Goal: Submit feedback/report problem

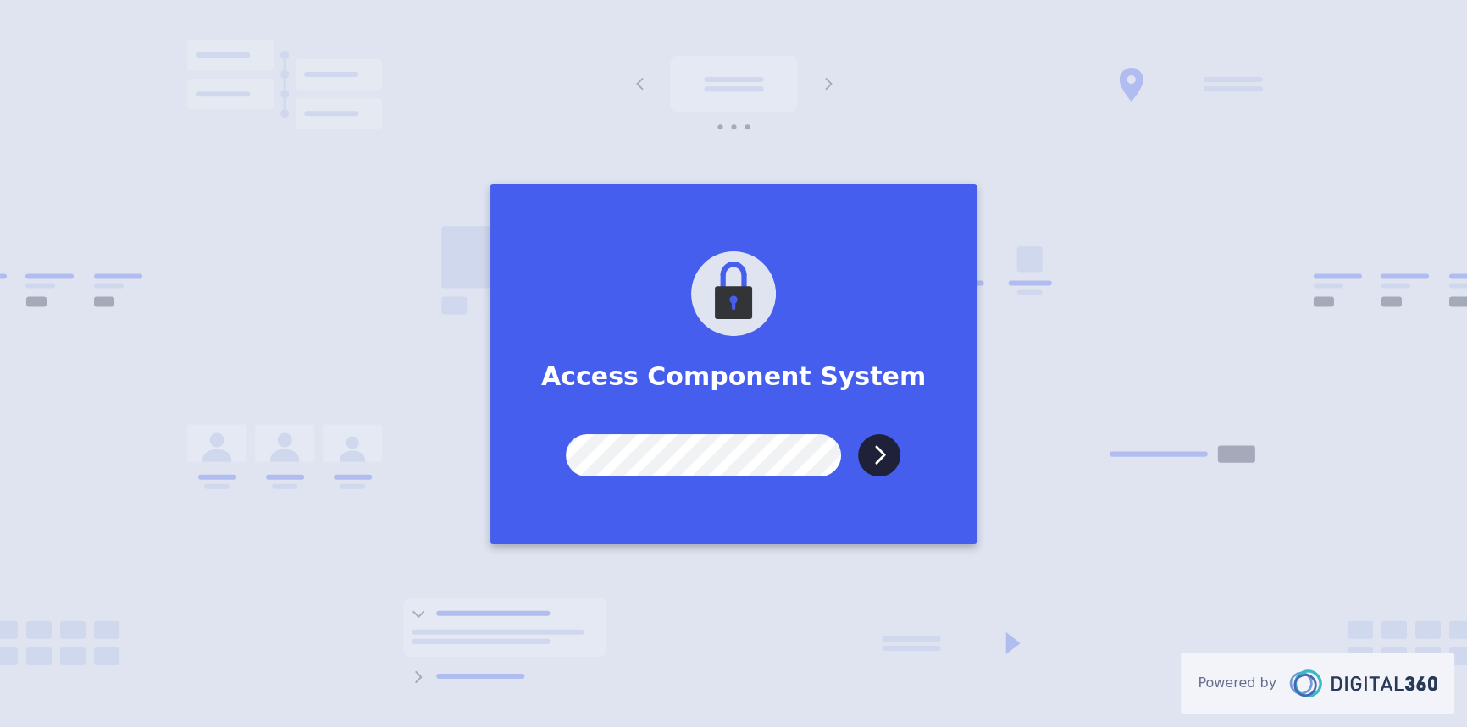
click at [858, 434] on input "Submit" at bounding box center [879, 455] width 42 height 42
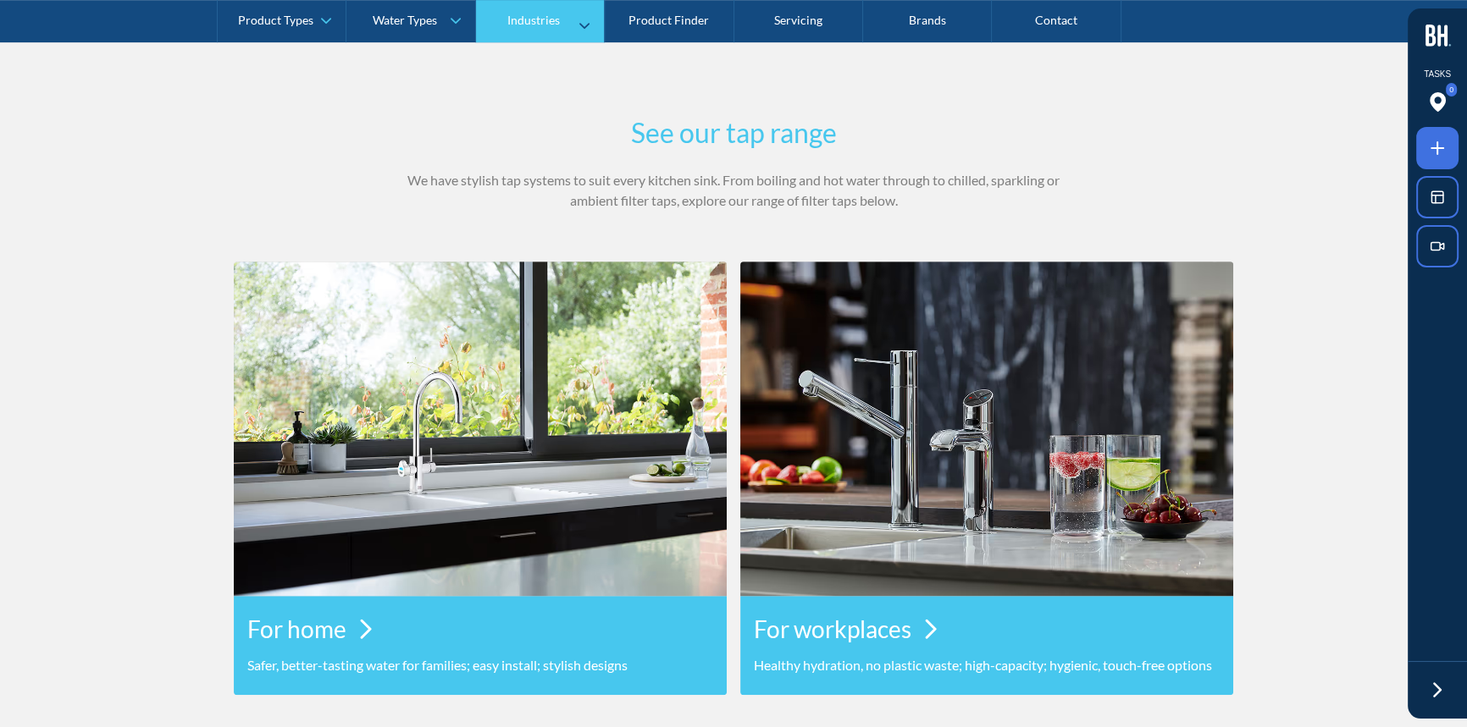
scroll to position [1235, 0]
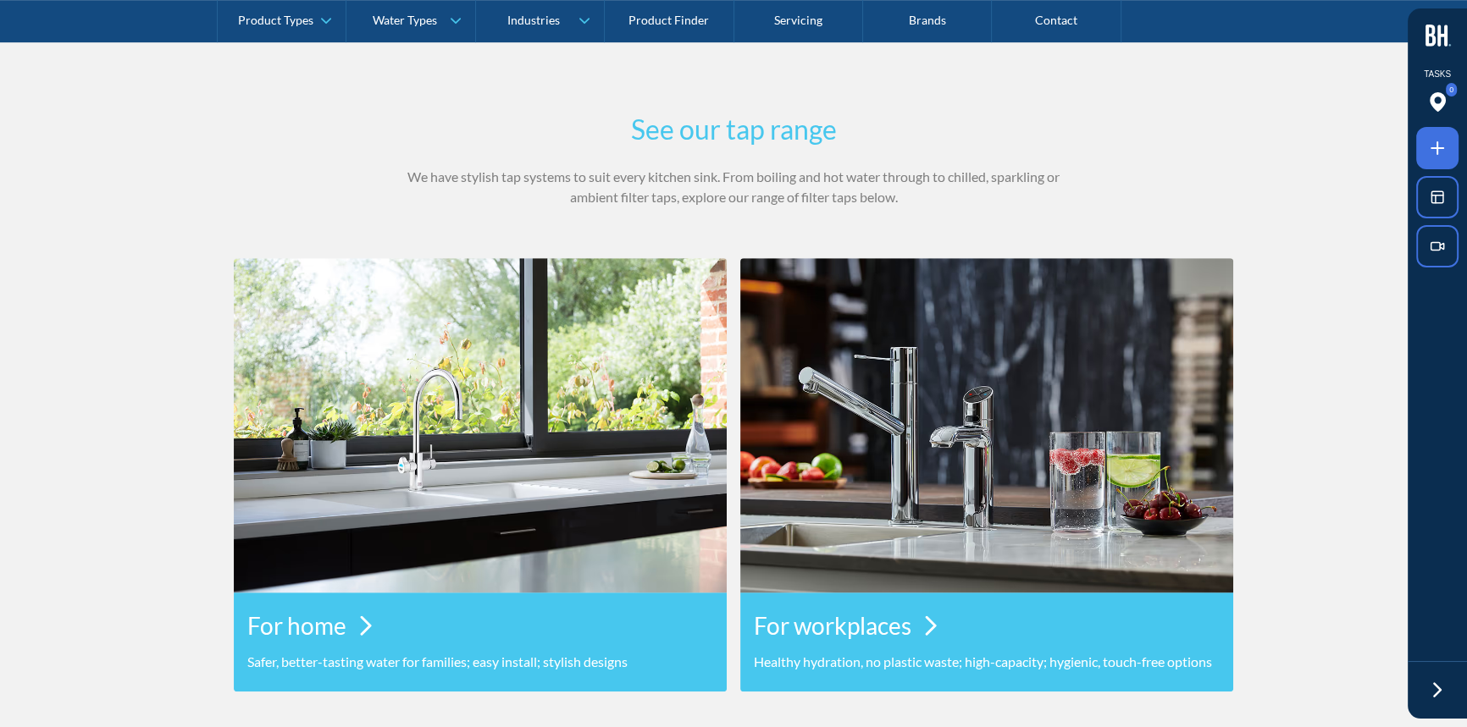
drag, startPoint x: 1433, startPoint y: 689, endPoint x: 1308, endPoint y: 550, distance: 185.9
click at [1433, 689] on icon at bounding box center [1436, 690] width 25 height 25
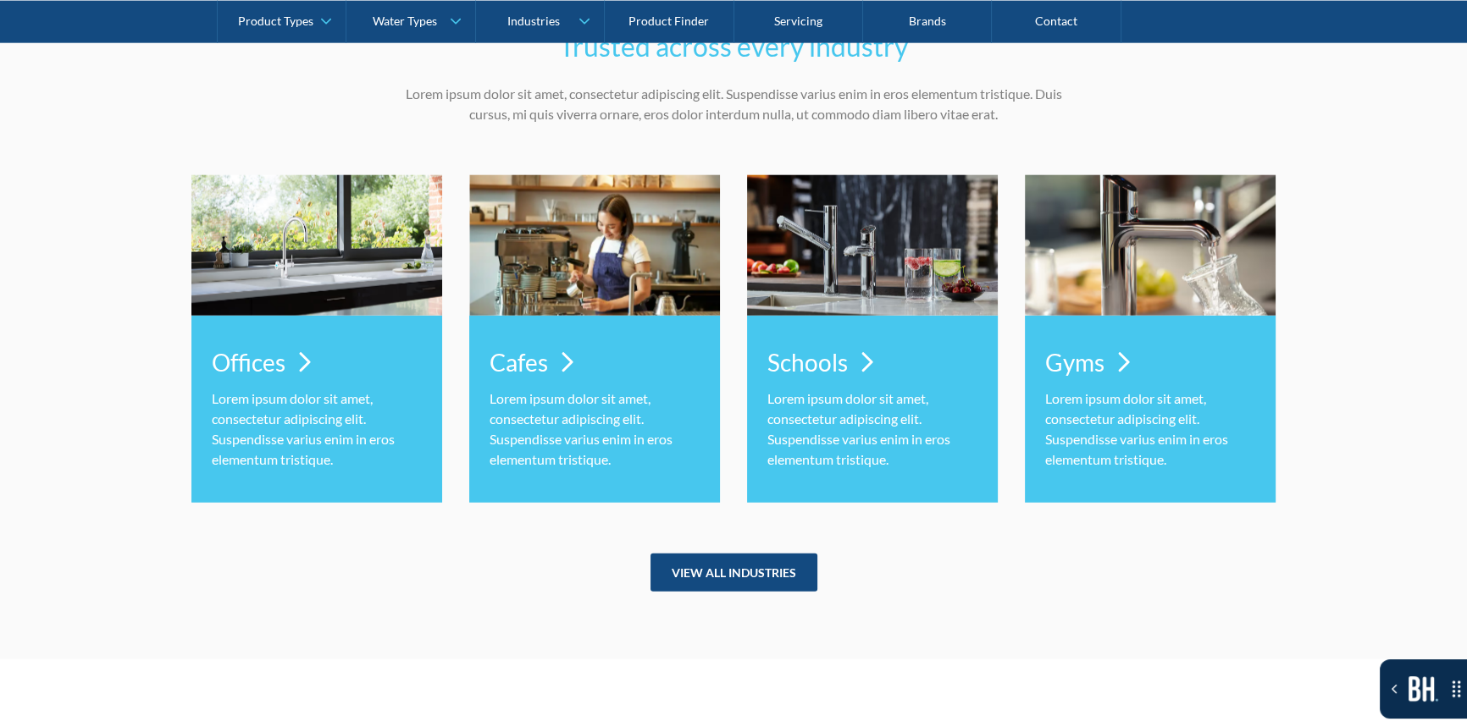
scroll to position [5238, 0]
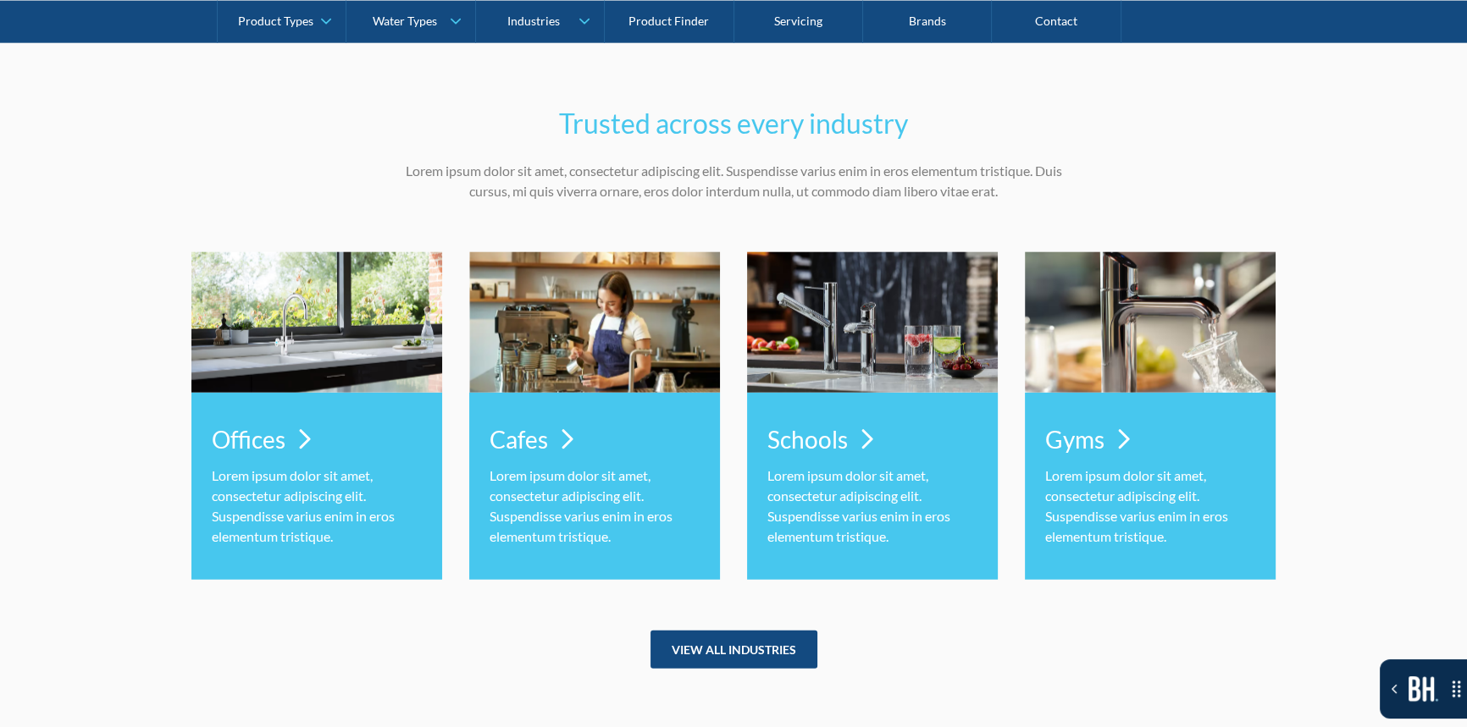
click at [1393, 697] on div "Toggle the Bugherd Sidebar" at bounding box center [1423, 689] width 87 height 25
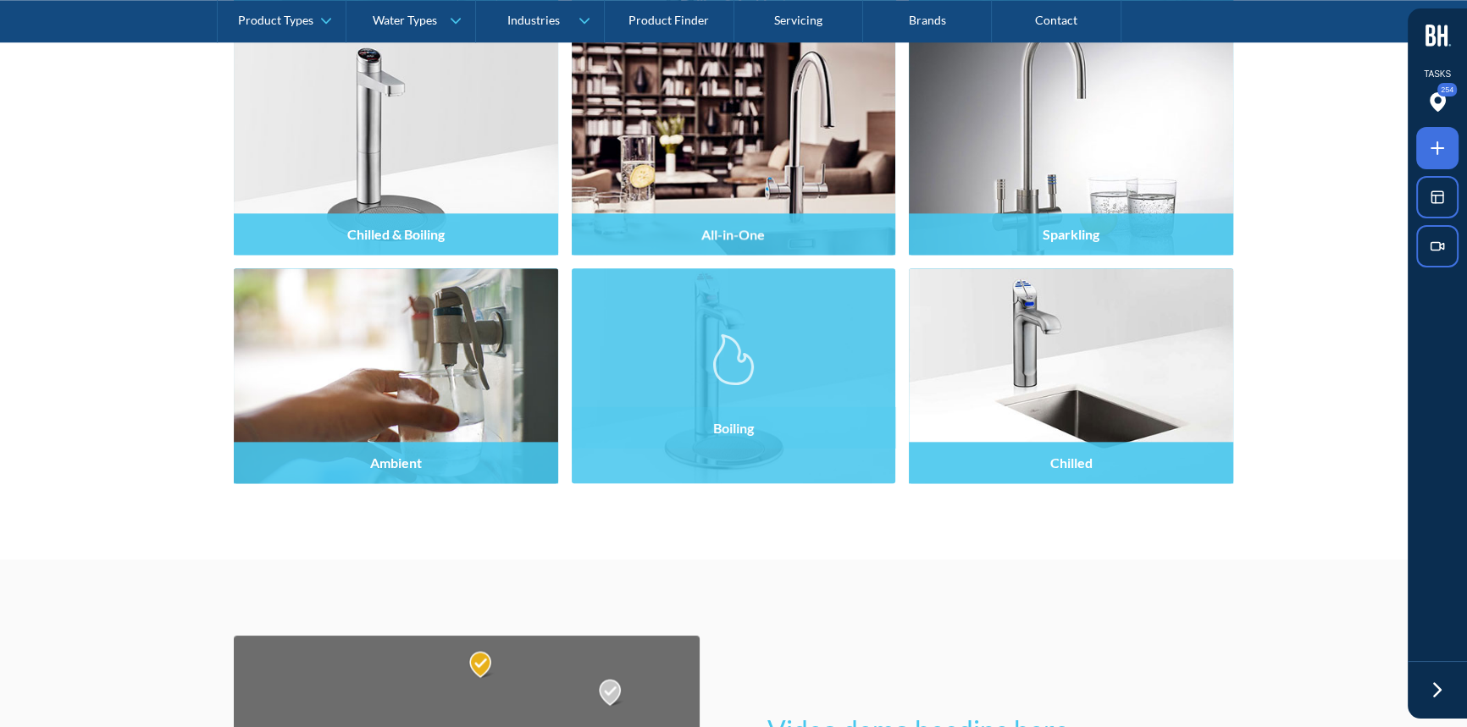
scroll to position [2312, 0]
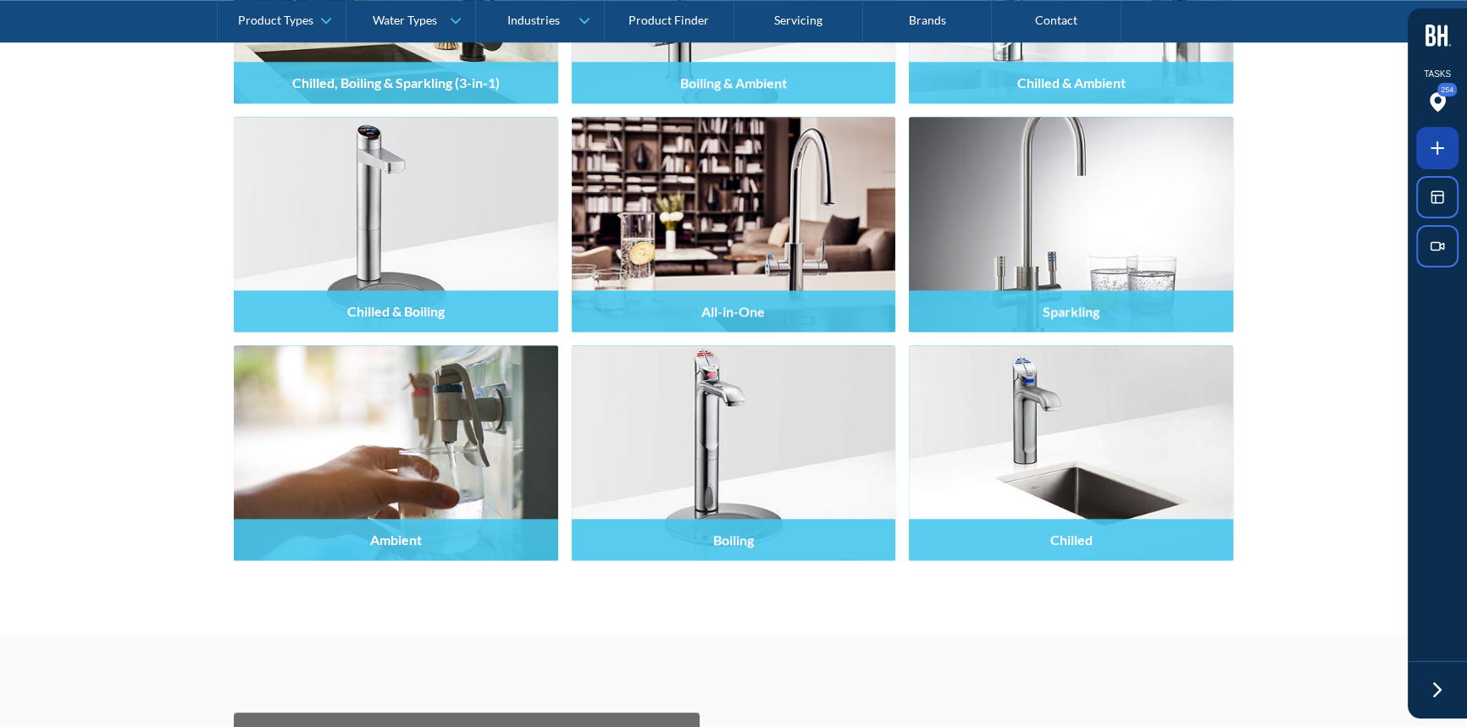
click at [1432, 149] on icon at bounding box center [1437, 148] width 20 height 20
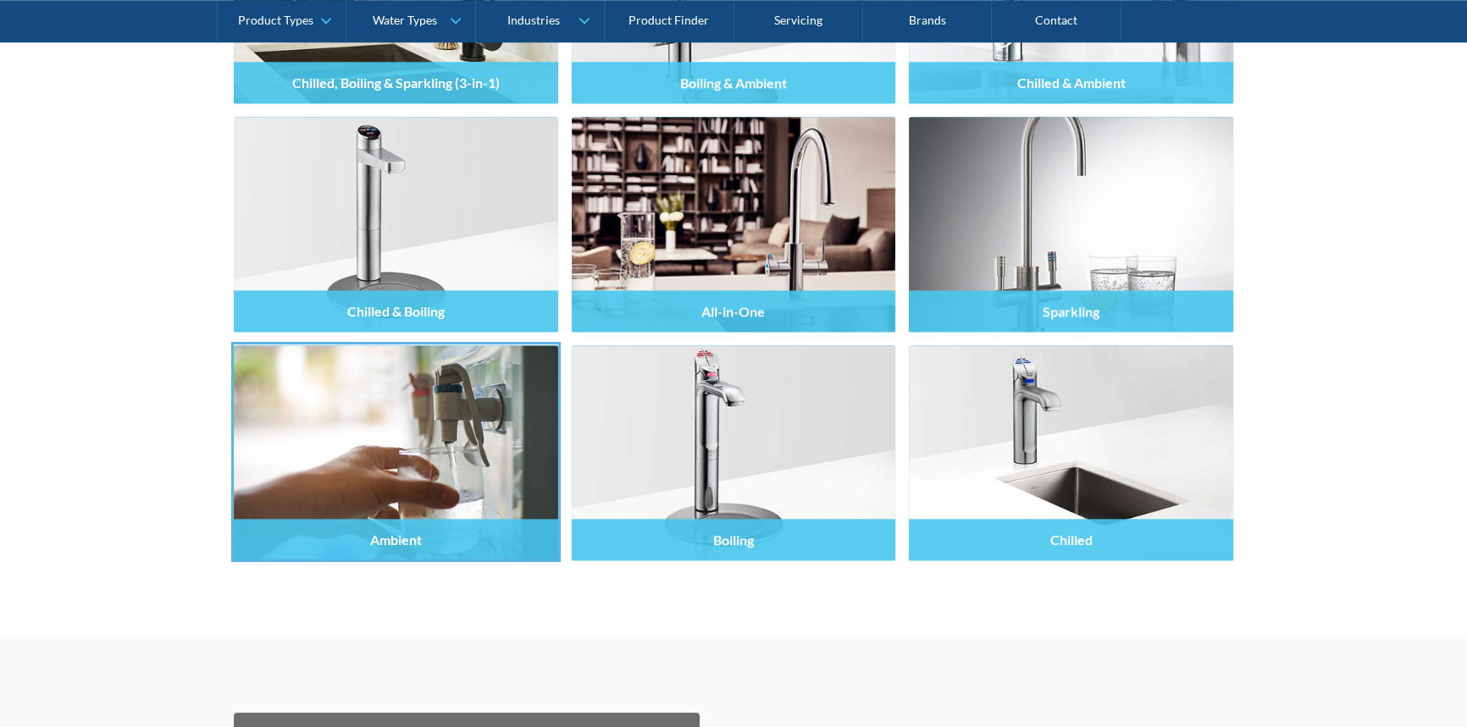
click at [386, 412] on div at bounding box center [733, 363] width 1467 height 727
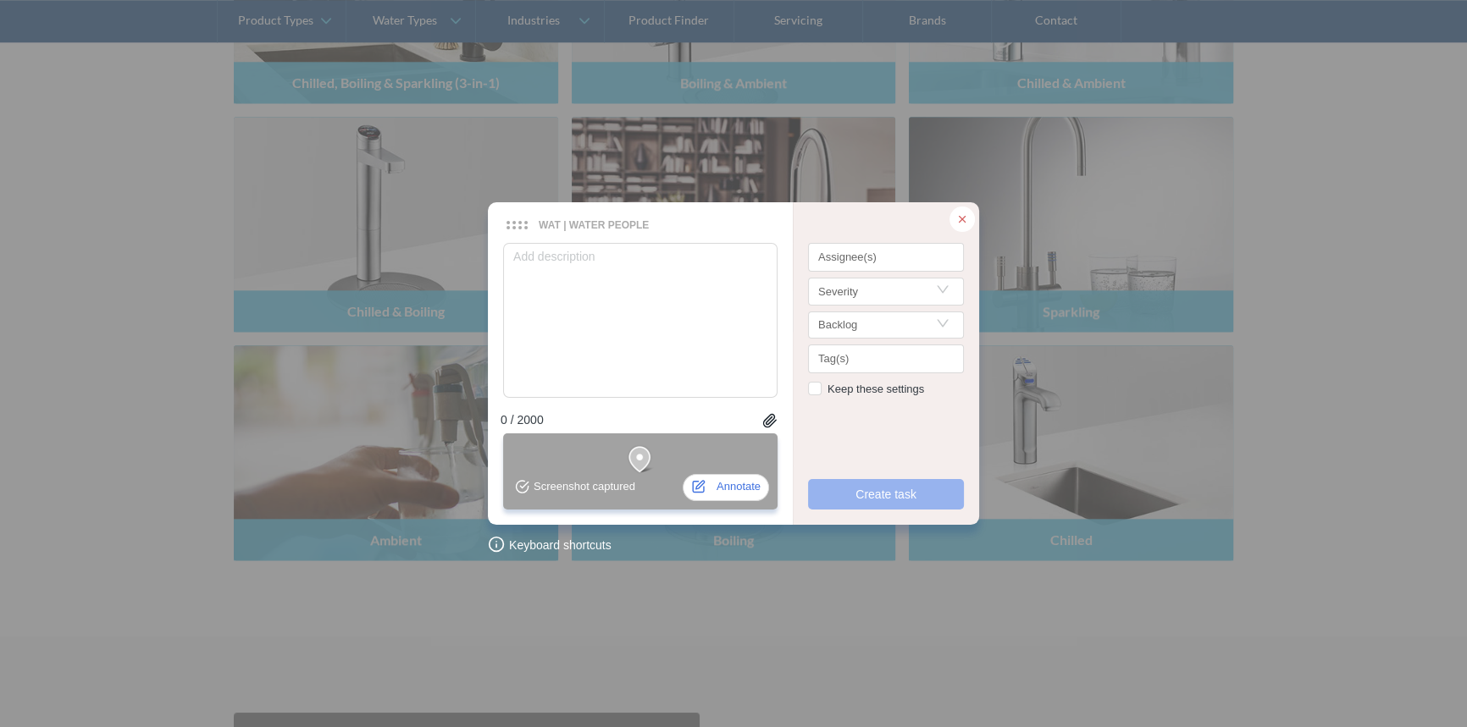
type textarea "T"
type textarea "TH"
type textarea "THi"
type textarea "THis"
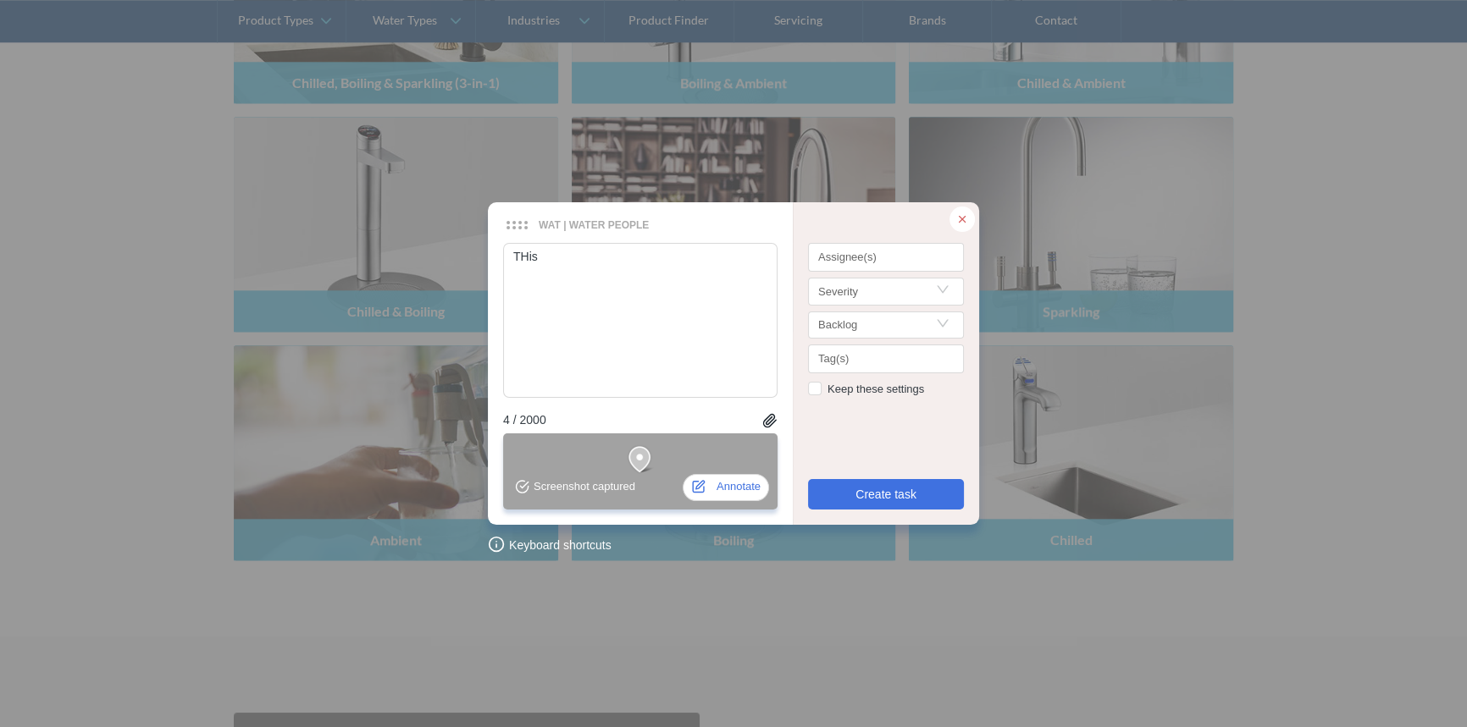
type textarea "THis i"
type textarea "THis is"
type textarea "THis is n"
type textarea "THis is no"
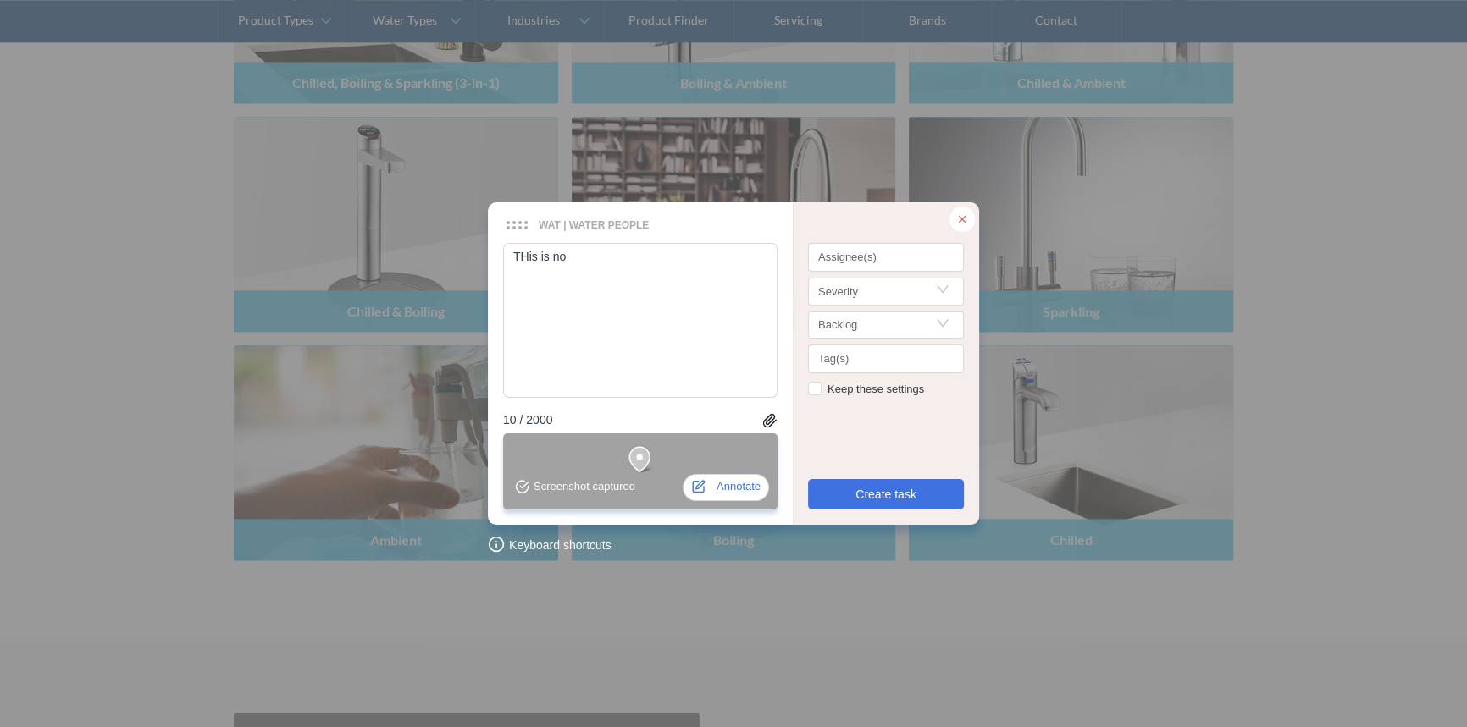
type textarea "THis is not"
type textarea "THis is not a"
type textarea "THis is not a t"
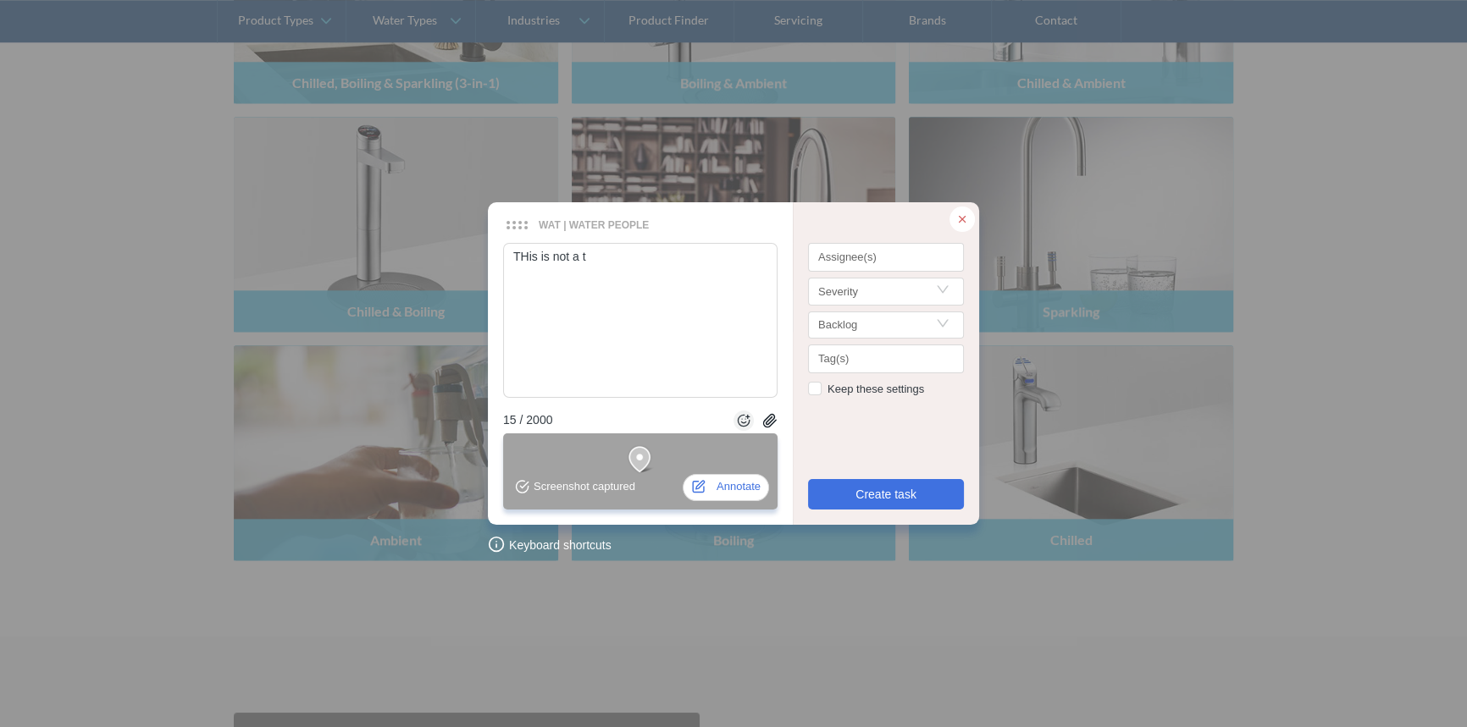
type textarea "THis is not a ta"
type textarea "THis is not a tap"
type textarea "THis is not a tap p"
type textarea "THis is not a tap pl"
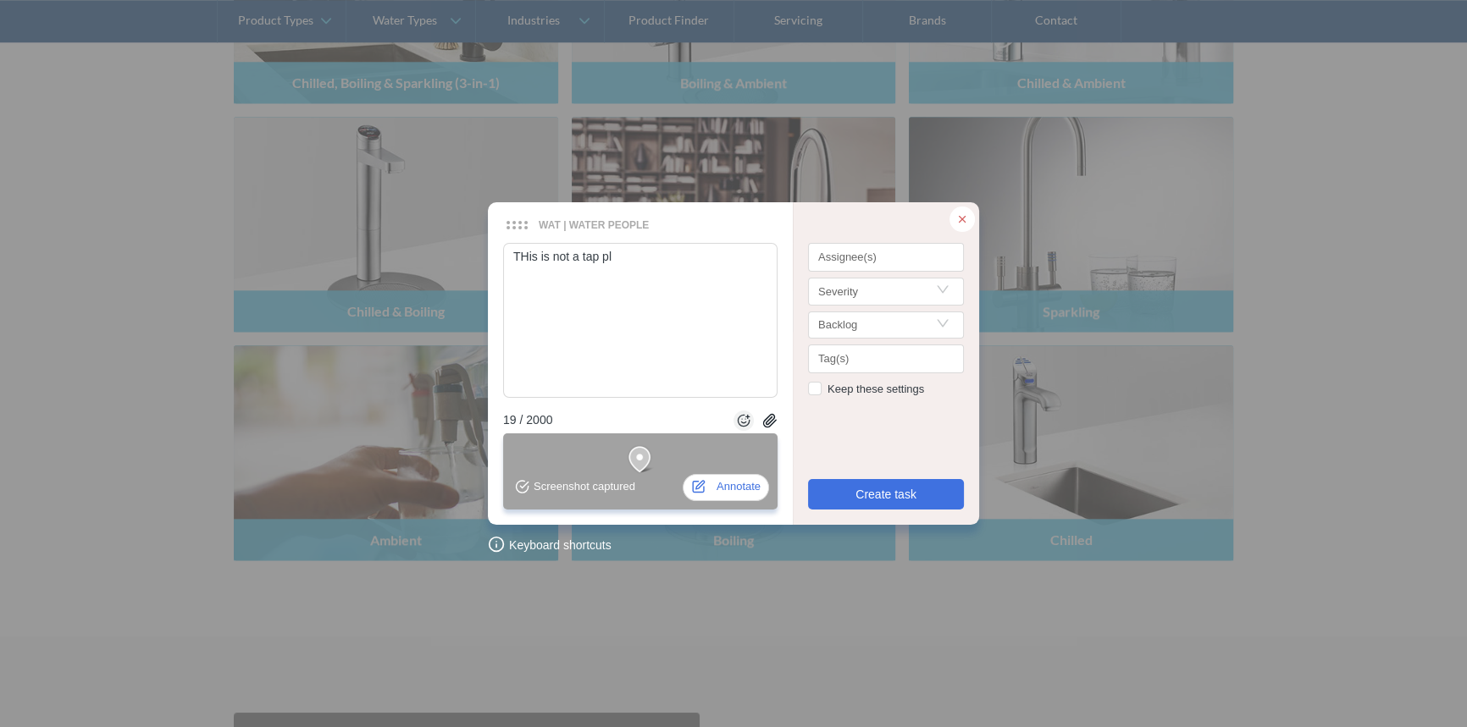
type textarea "THis is not a tap ple"
type textarea "THis is not a tap plea"
type textarea "THis is not a tap pleas"
type textarea "THis is not a tap please"
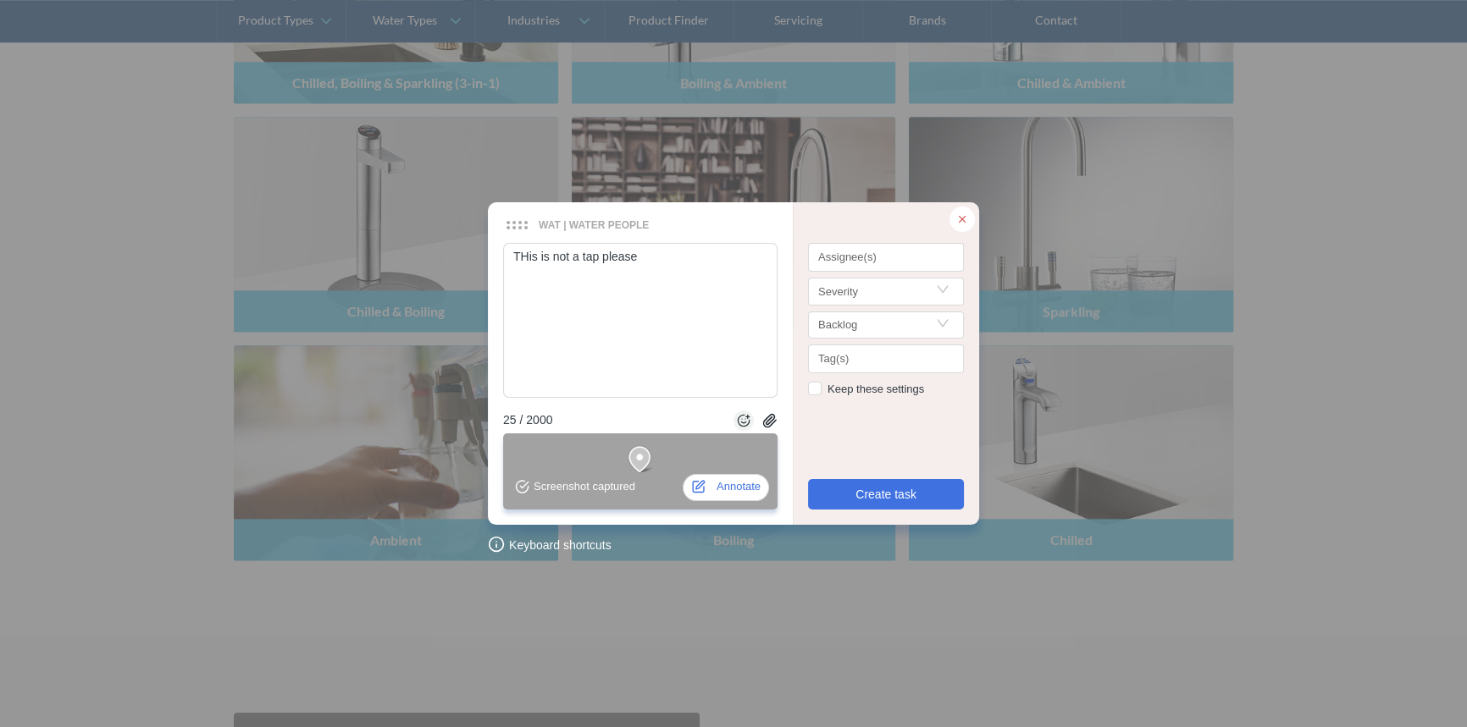
type textarea "THis is not a tap please c"
type textarea "THis is not a tap please ch"
type textarea "THis is not a tap please cha"
type textarea "THis is not a tap please chan"
type textarea "THis is not a tap please chang"
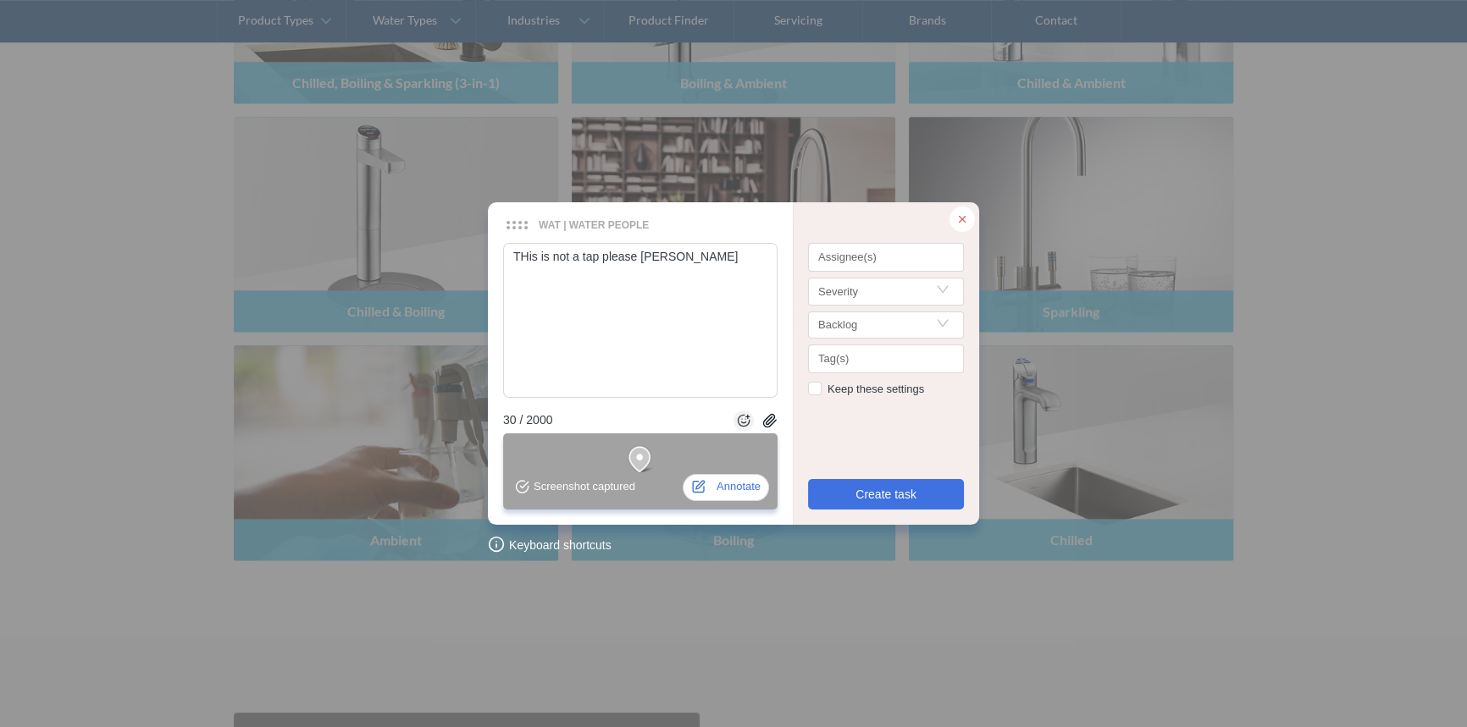
type textarea "THis is not a tap please change"
type textarea "THis is not a tap please change i"
type textarea "THis is not a tap please change im"
type textarea "THis is not a tap please change ima"
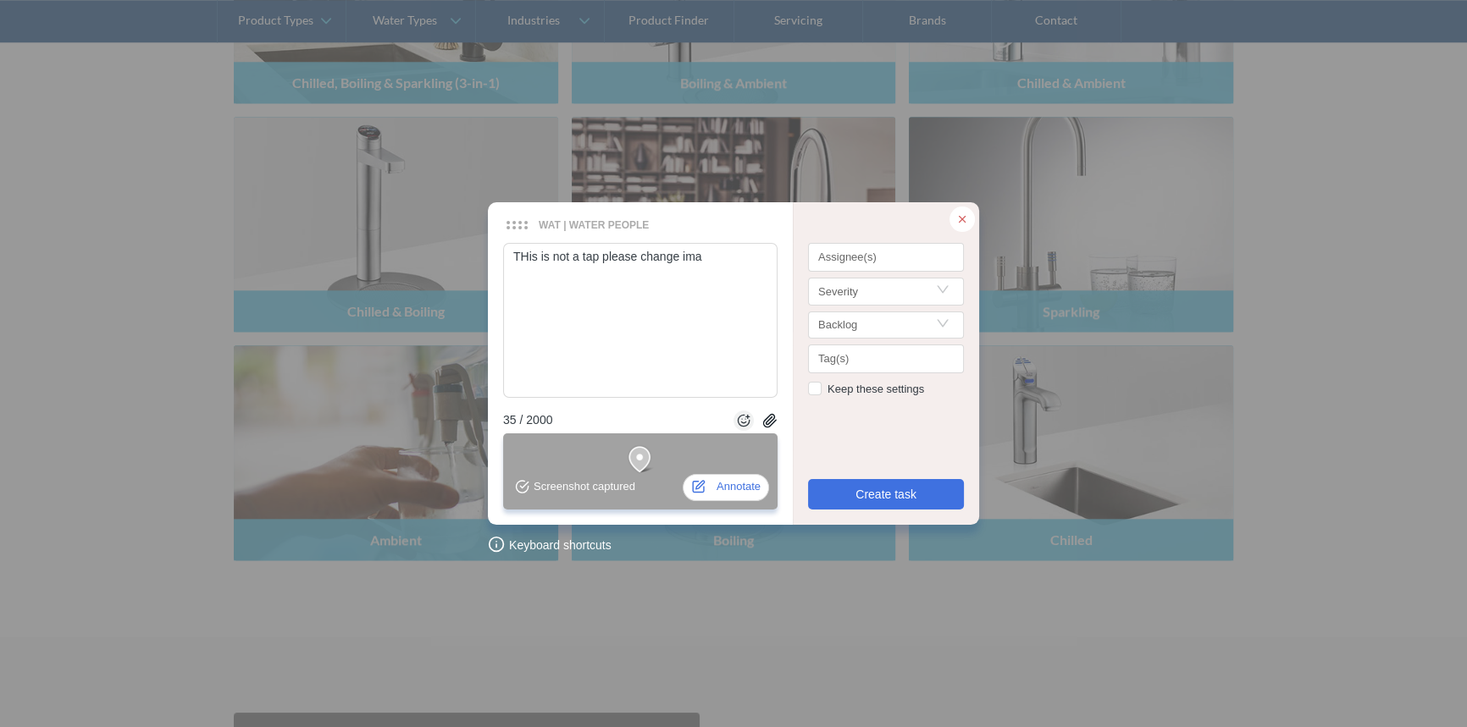
type textarea "THis is not a tap please change imae"
type textarea "THis is not a tap please change imae p"
type textarea "THis is not a tap please change imae pl"
type textarea "THis is not a tap please change imae ple"
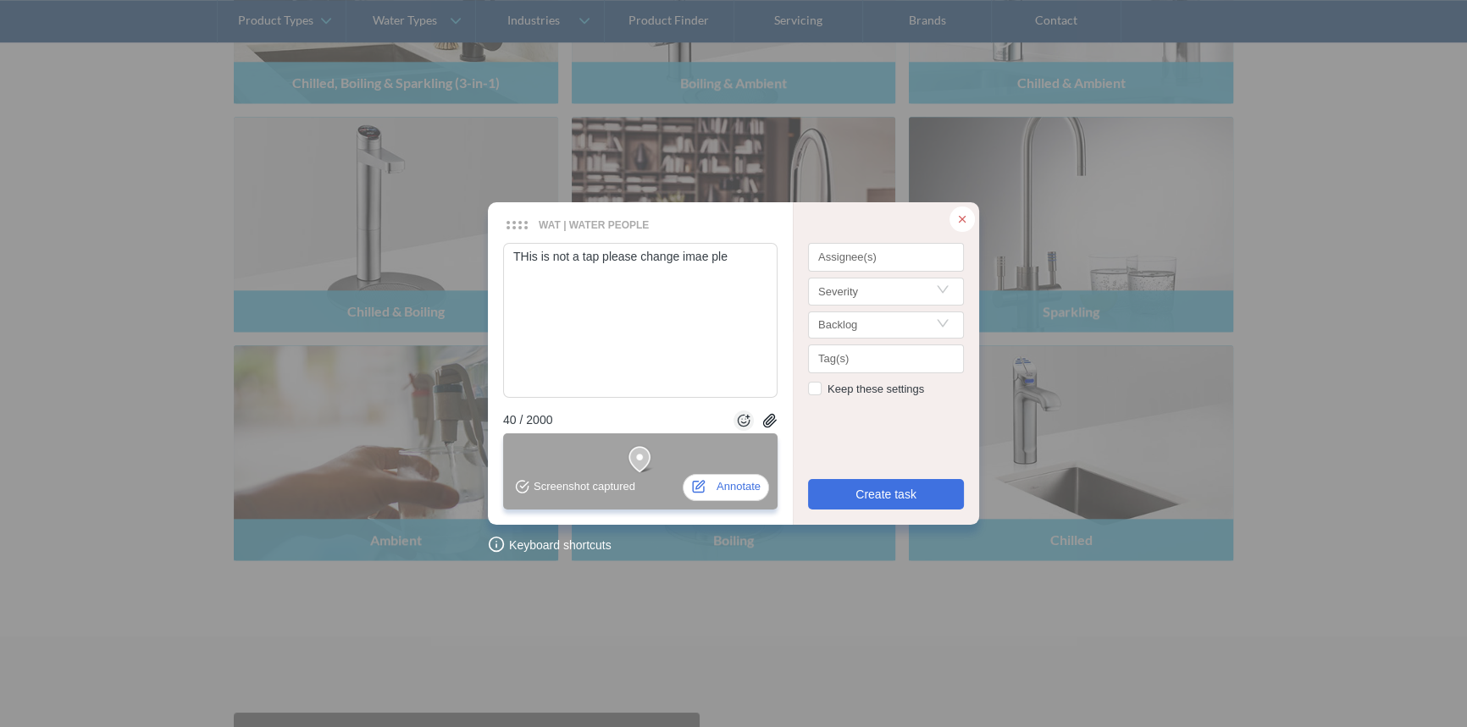
type textarea "THis is not a tap please change imae plea"
type textarea "THis is not a tap please change imae pleas"
type textarea "THis is not a tap please change imae please"
type textarea "THis is not a tap please change imae please u"
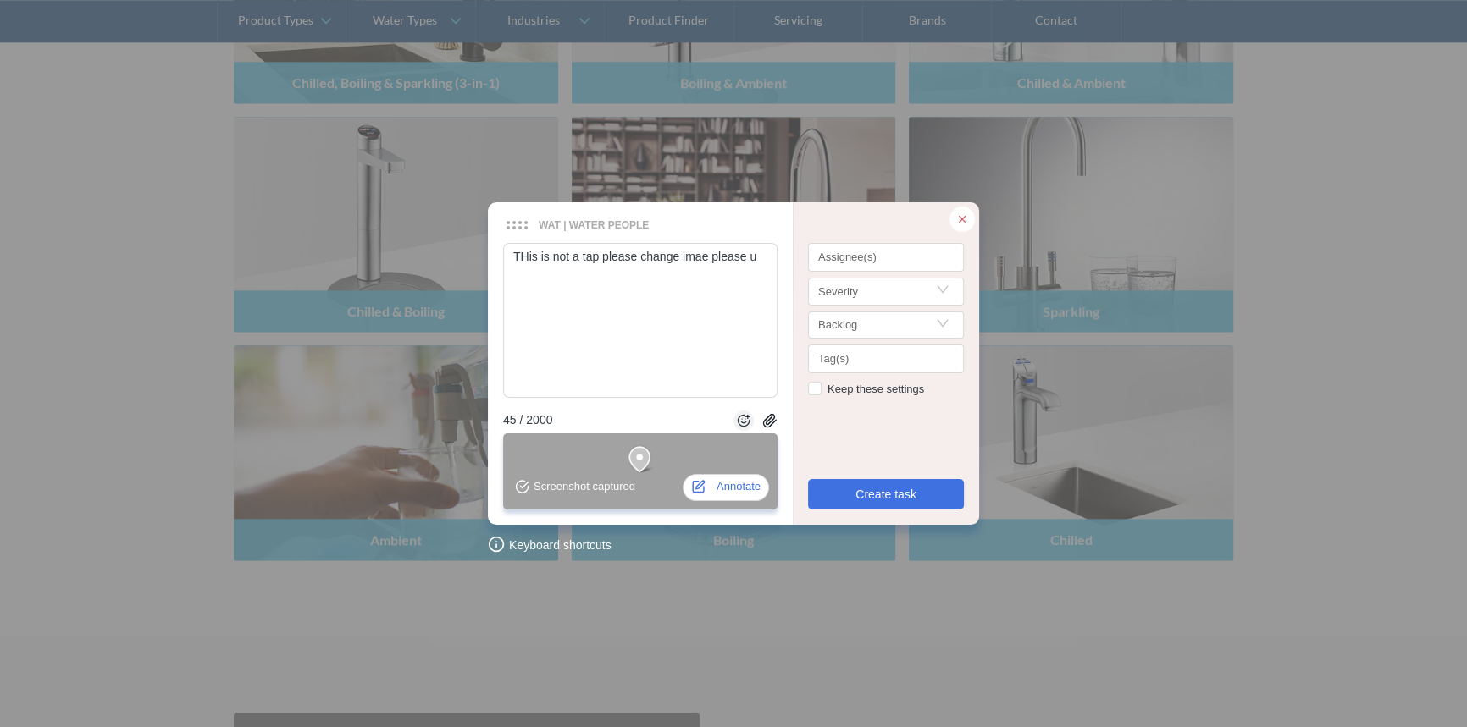
type textarea "THis is not a tap please change imae please us"
type textarea "THis is not a tap please change imae please use"
type textarea "THis is not a tap please change imae please use o"
type textarea "THis is not a tap please change imae please use on"
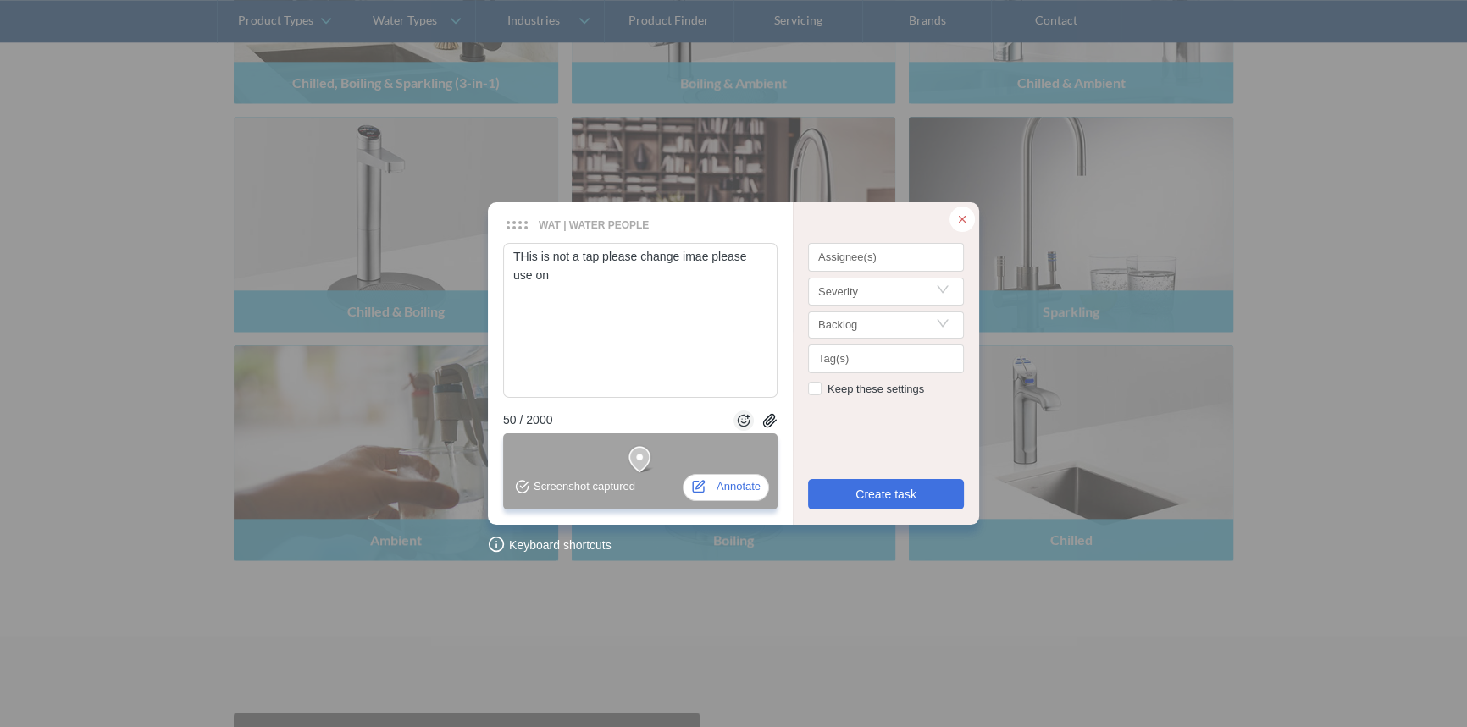
type textarea "THis is not a tap please change imae please use one"
type textarea "THis is not a tap please change imae please use one f"
type textarea "THis is not a tap please change imae please use one fr"
type textarea "THis is not a tap please change imae please use one fro"
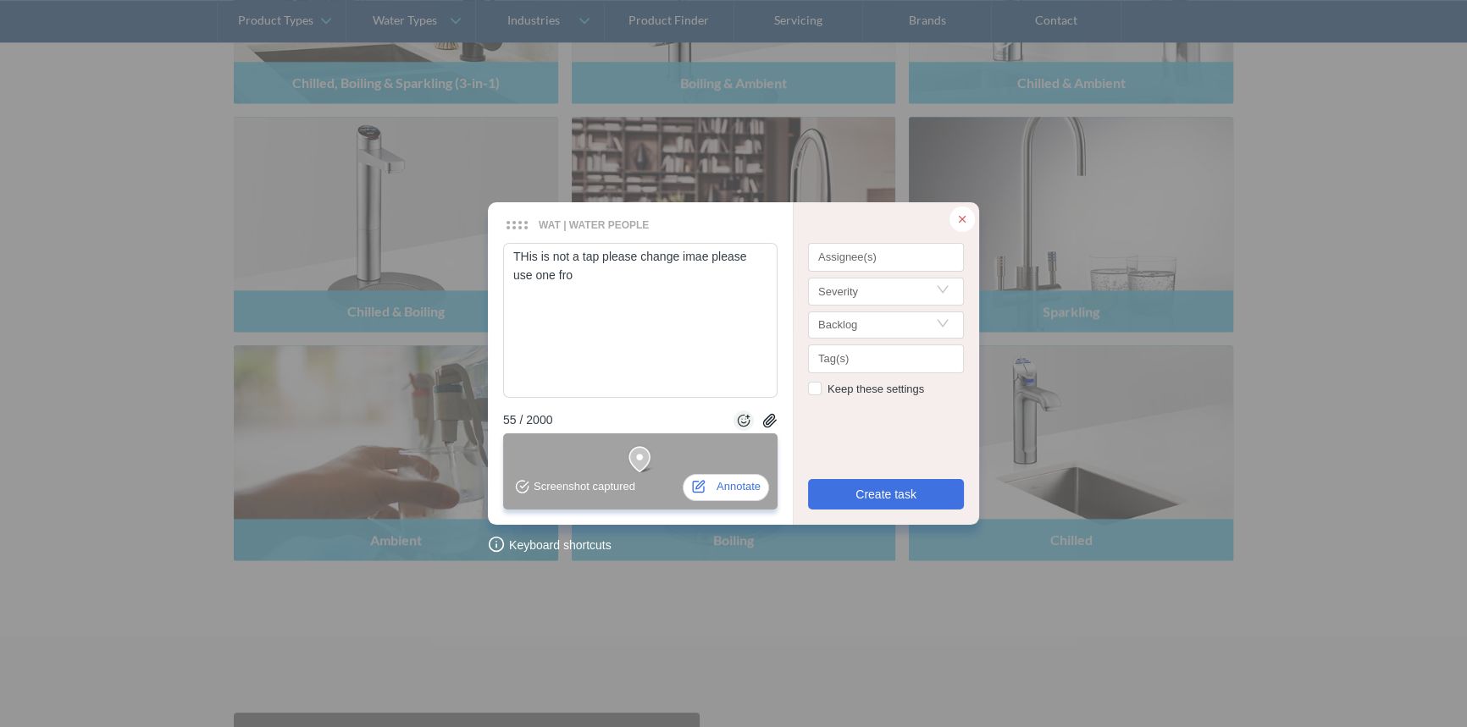
type textarea "THis is not a tap please change imae please use one from"
type textarea "THis is not a tap please change imae please use one fromt"
type textarea "THis is not a tap please change imae please use one fromt e"
type textarea "THis is not a tap please change imae please use one fromt eh"
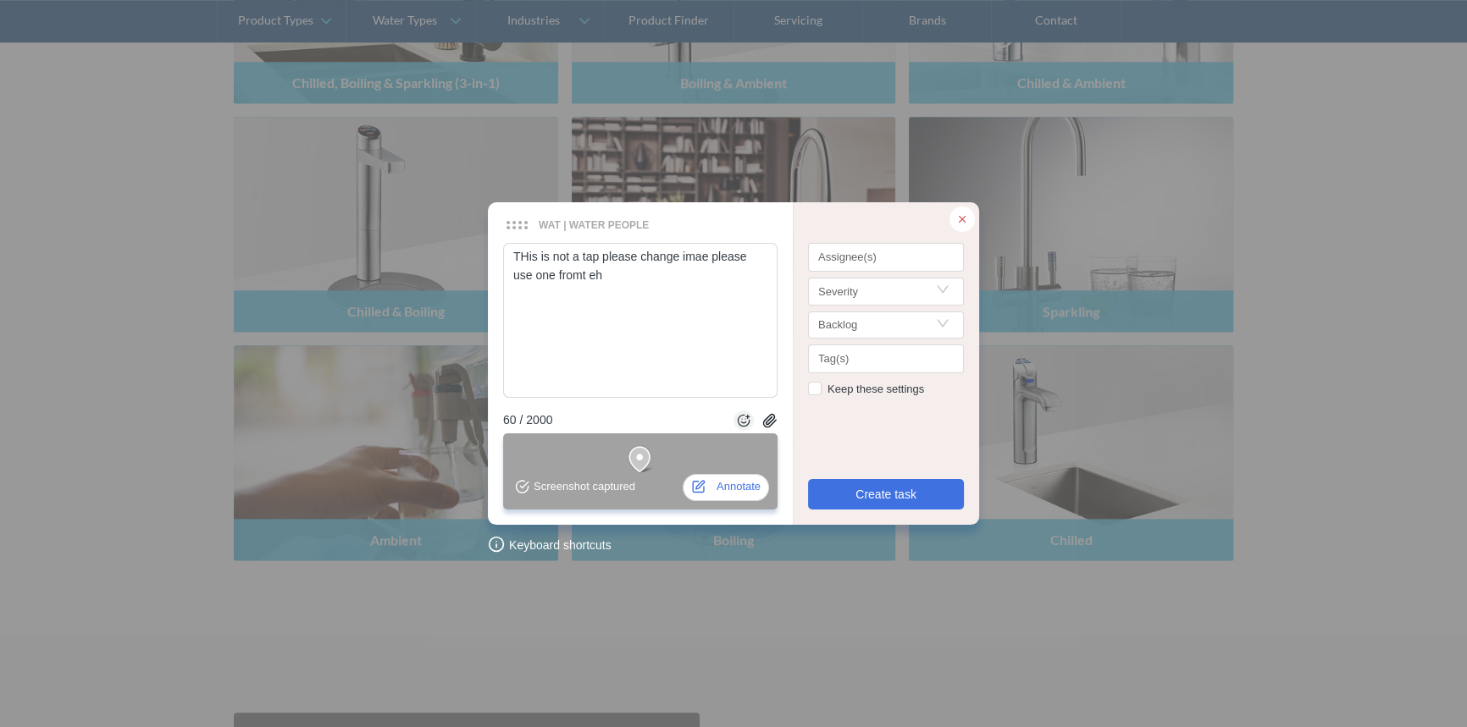
type textarea "THis is not a tap please change imae please use one fromt eh"
type textarea "THis is not a tap please change imae please use one fromt eh A"
type textarea "THis is not a tap please change imae please use one fromt eh Am"
type textarea "THis is not a tap please change imae please use one fromt eh Amb"
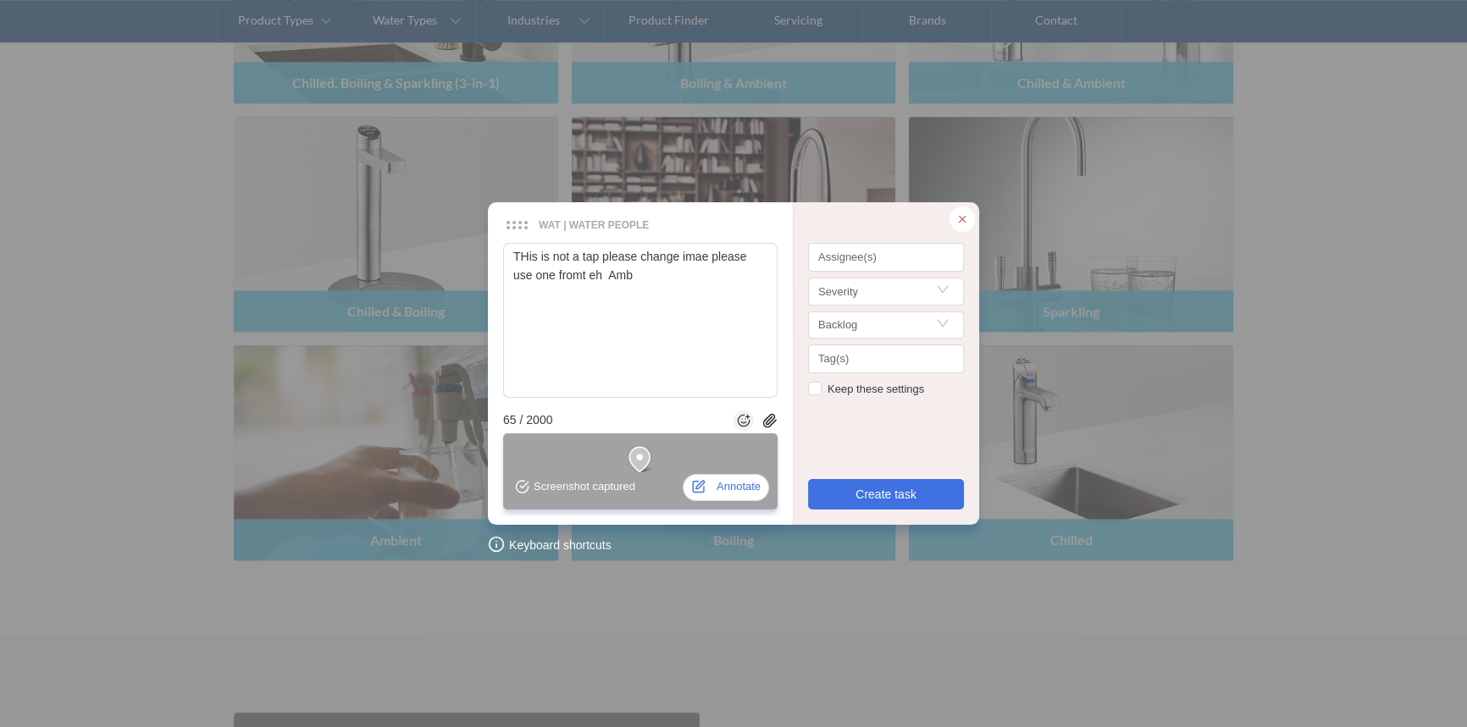
type textarea "THis is not a tap please change imae please use one fromt eh Ambi"
type textarea "THis is not a tap please change imae please use one fromt eh Ambit"
type textarea "THis is not a tap please change imae please use one fromt eh Ambite"
type textarea "THis is not a tap please change imae please use one fromt eh Ambiten"
type textarea "THis is not a tap please change imae please use one fromt eh Ambitent"
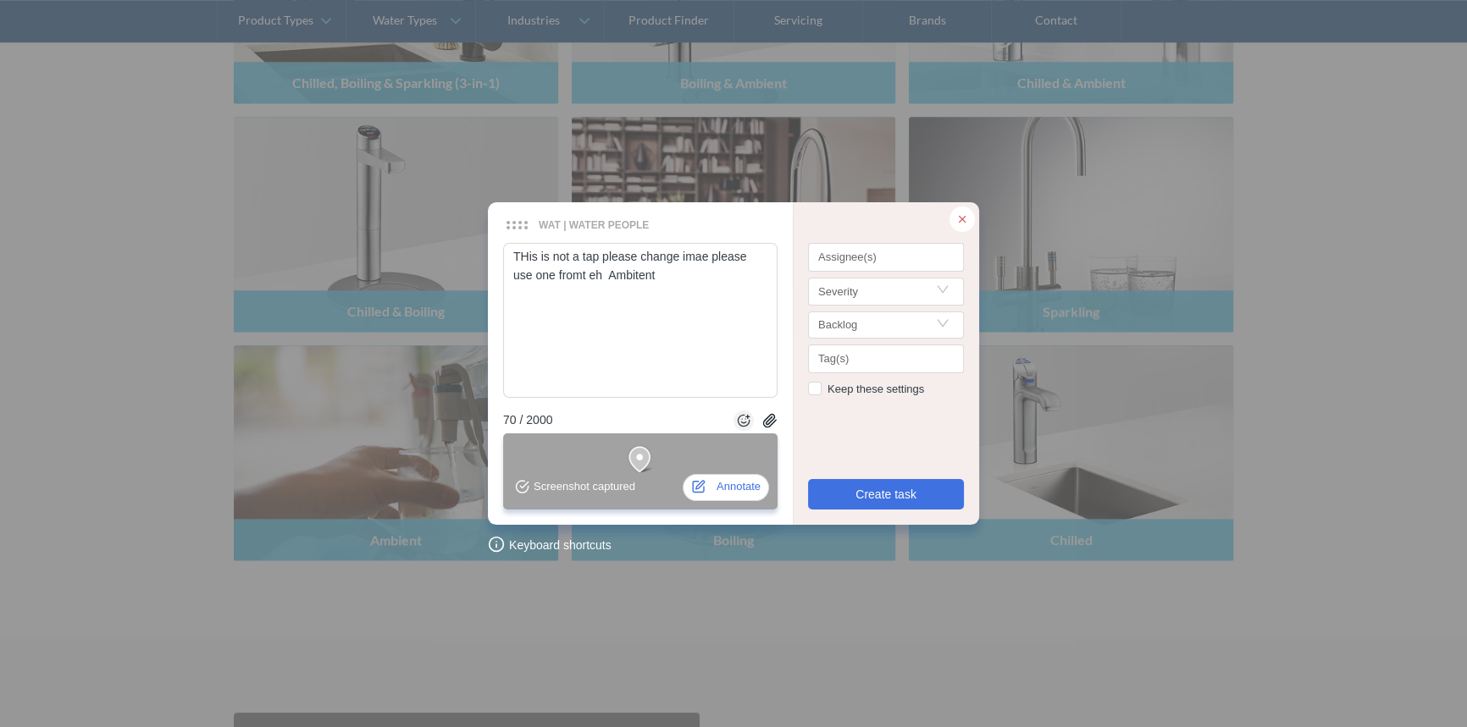
type textarea "THis is not a tap please change imae please use one fromt eh Ambitent"
type textarea "THis is not a tap please change imae please use one fromt eh Ambitent p"
type textarea "THis is not a tap please change imae please use one fromt eh Ambitent pa"
type textarea "THis is not a tap please change imae please use one fromt eh Ambitent pag"
type textarea "THis is not a tap please change imae please use one fromt eh Ambitent page"
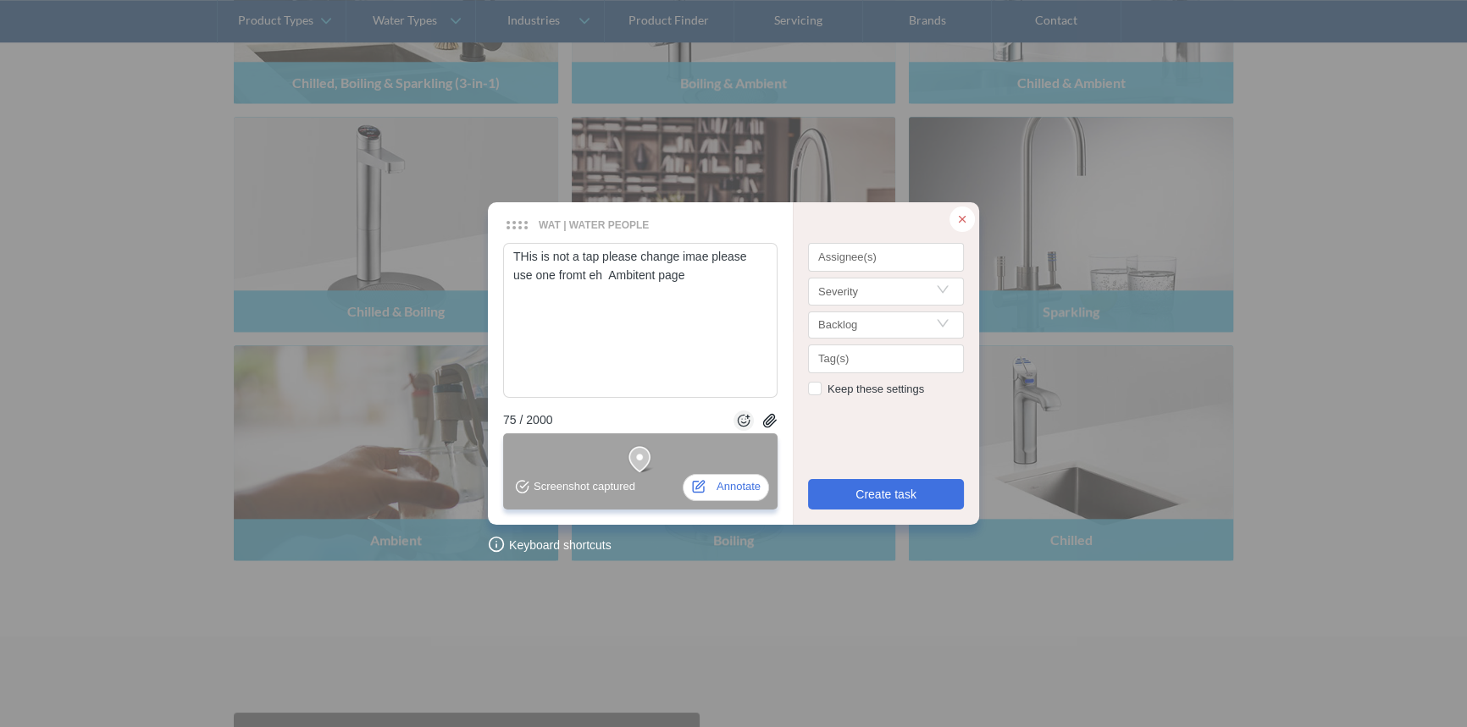
type textarea "THis is not a tap please change imae please use one fromt eh Ambitent page,"
type textarea "THis is not a tap please change imae please use one fromt eh Ambitent page, a"
type textarea "THis is not a tap please change imae please use one fromt eh Ambitent page, an"
type textarea "THis is not a tap please change imae please use one fromt eh Ambitent page, and"
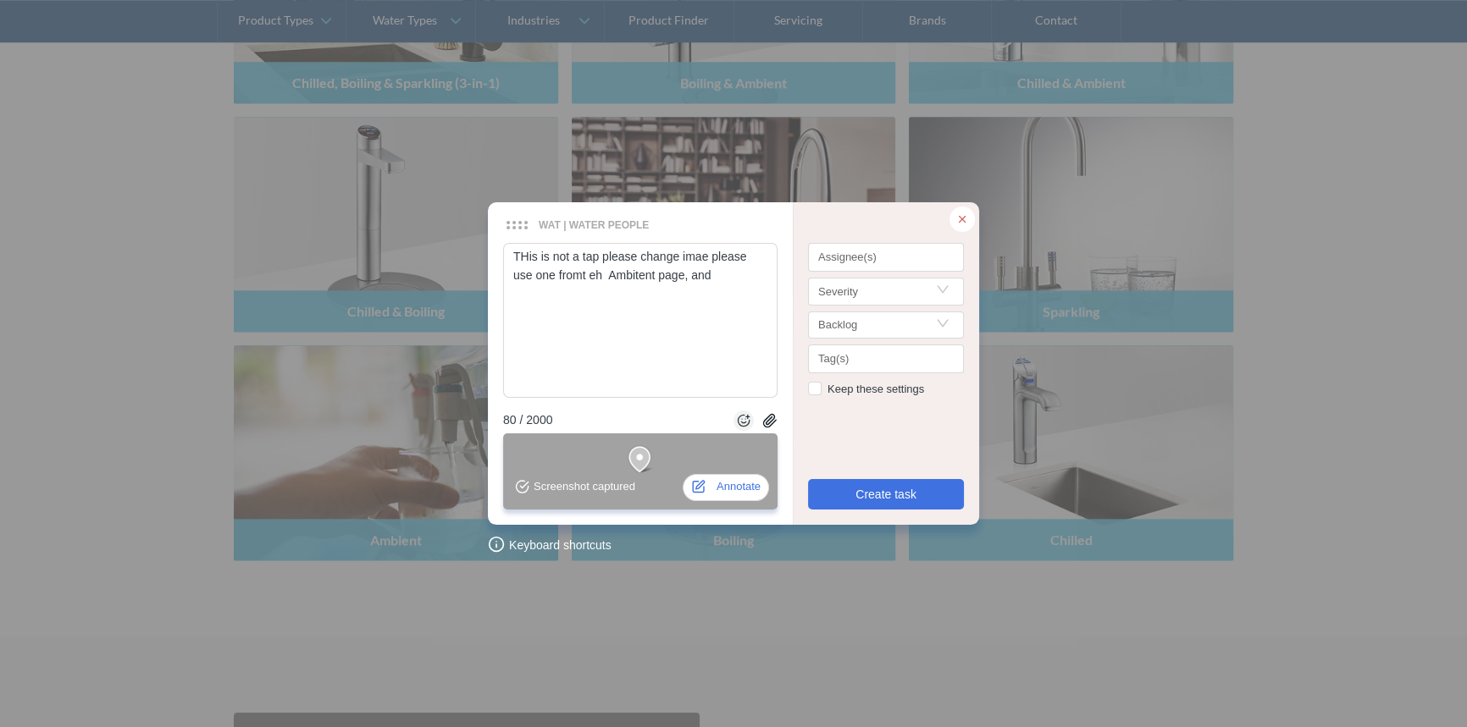
type textarea "THis is not a tap please change imae please use one fromt eh Ambitent page, and"
type textarea "THis is not a tap please change imae please use one fromt eh Ambitent page, and…"
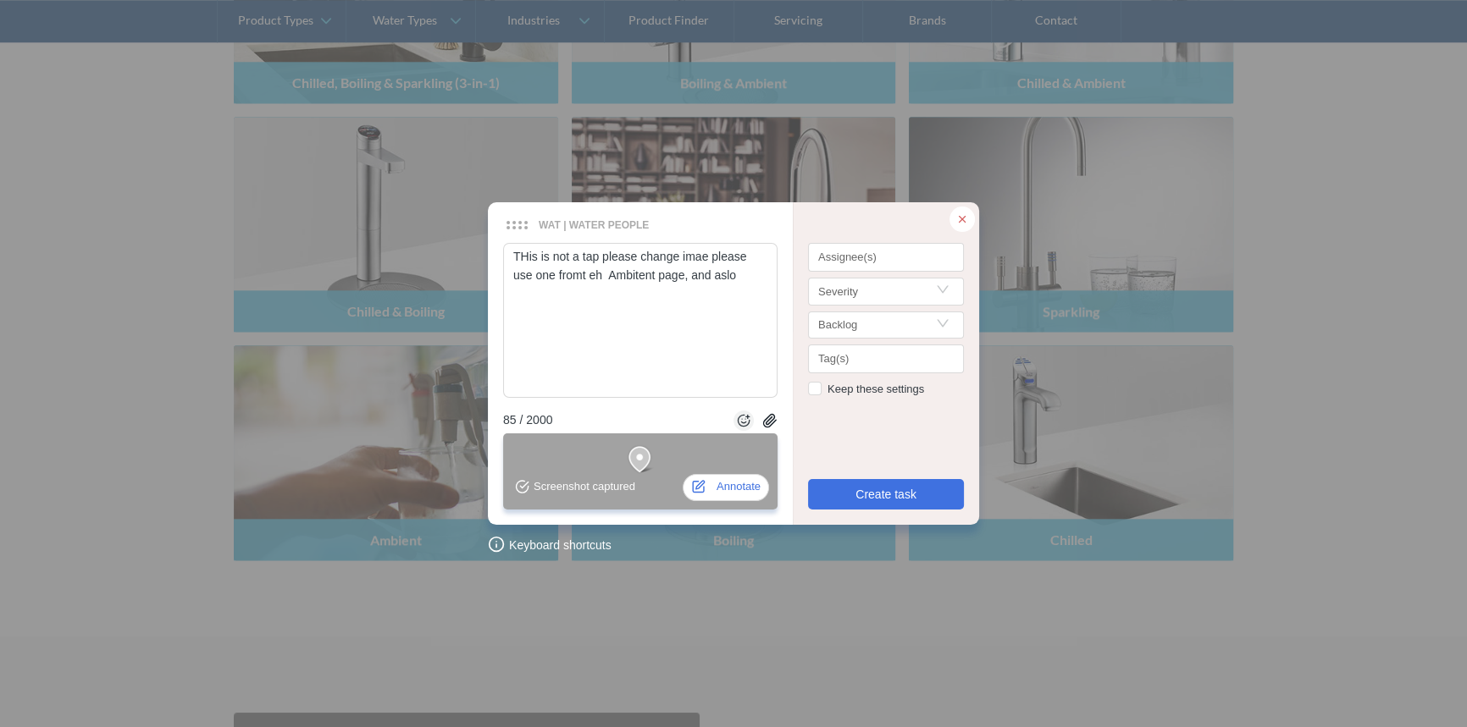
type textarea "THis is not a tap please change imae please use one fromt eh Ambitent page, and…"
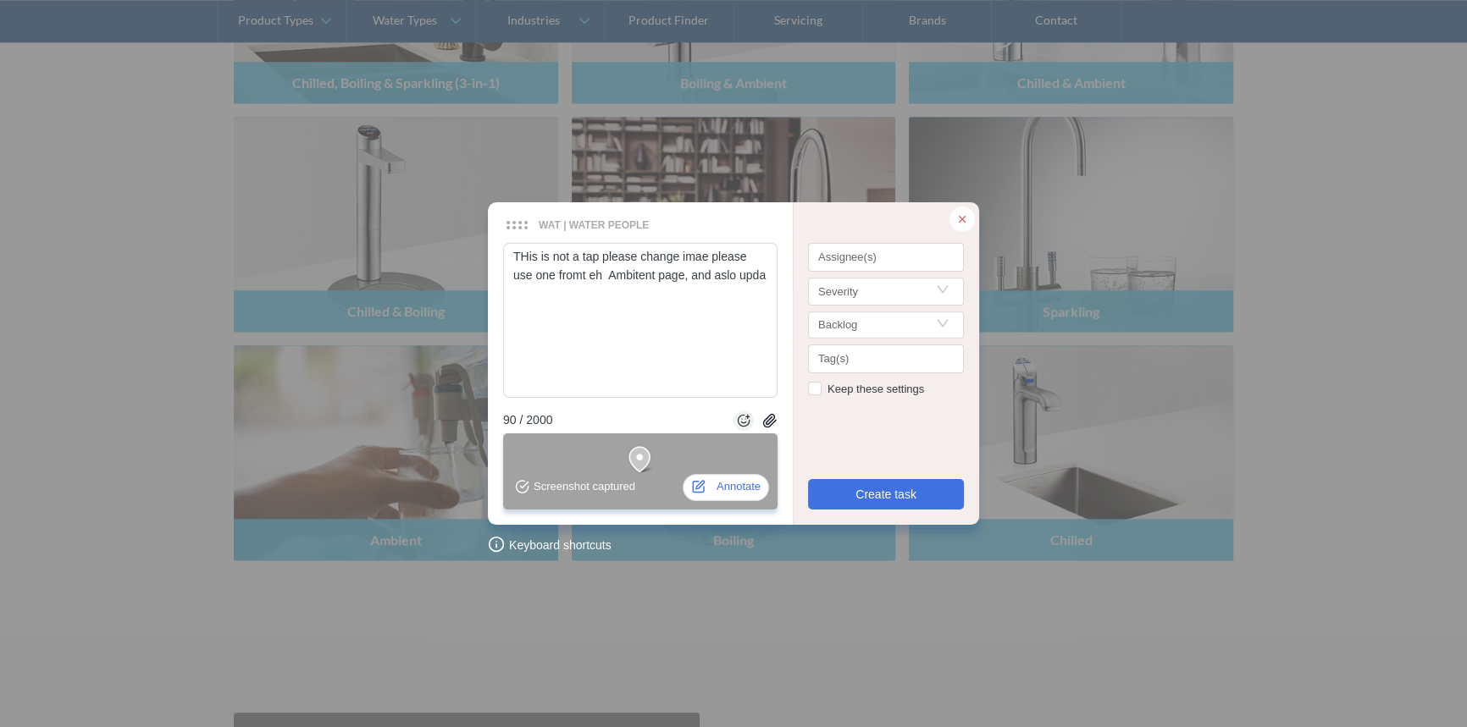
type textarea "THis is not a tap please change imae please use one fromt eh Ambitent page, and…"
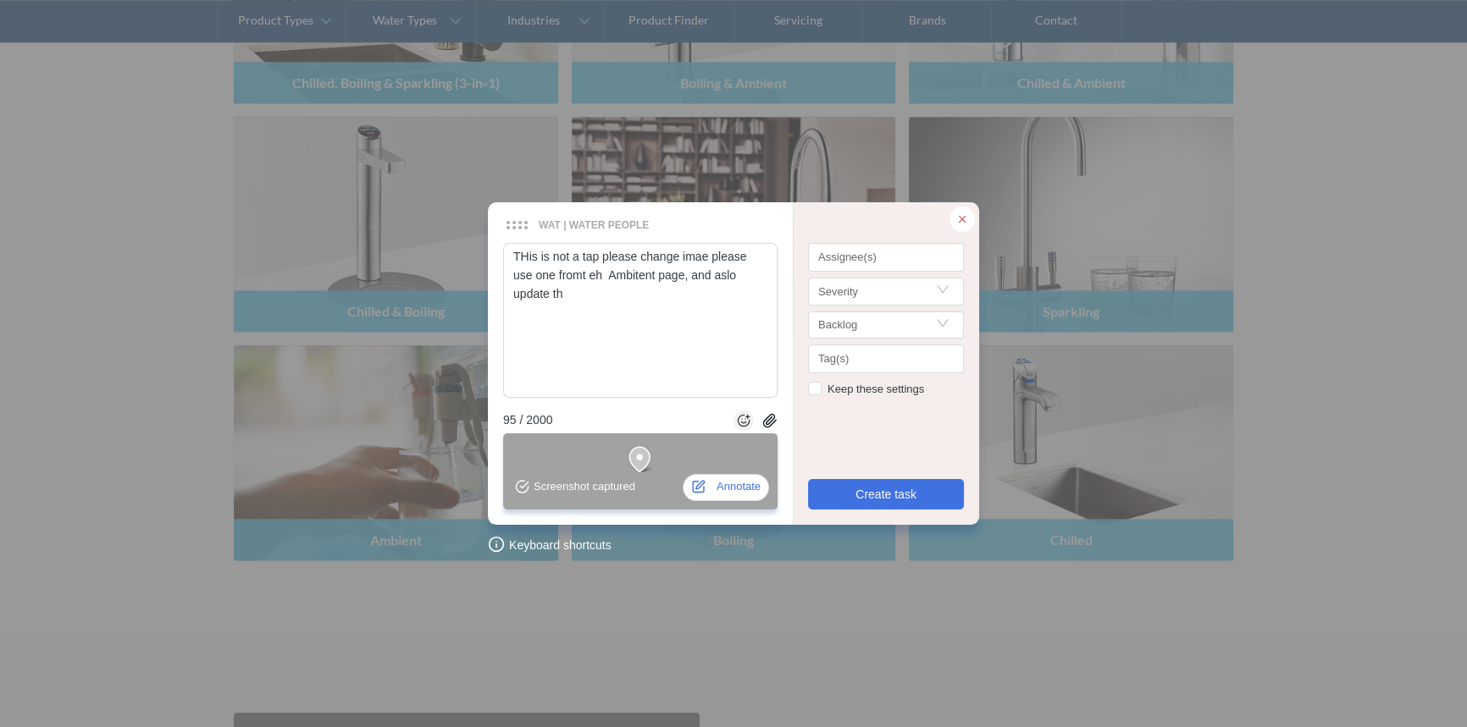
type textarea "THis is not a tap please change imae please use one fromt eh Ambitent page, and…"
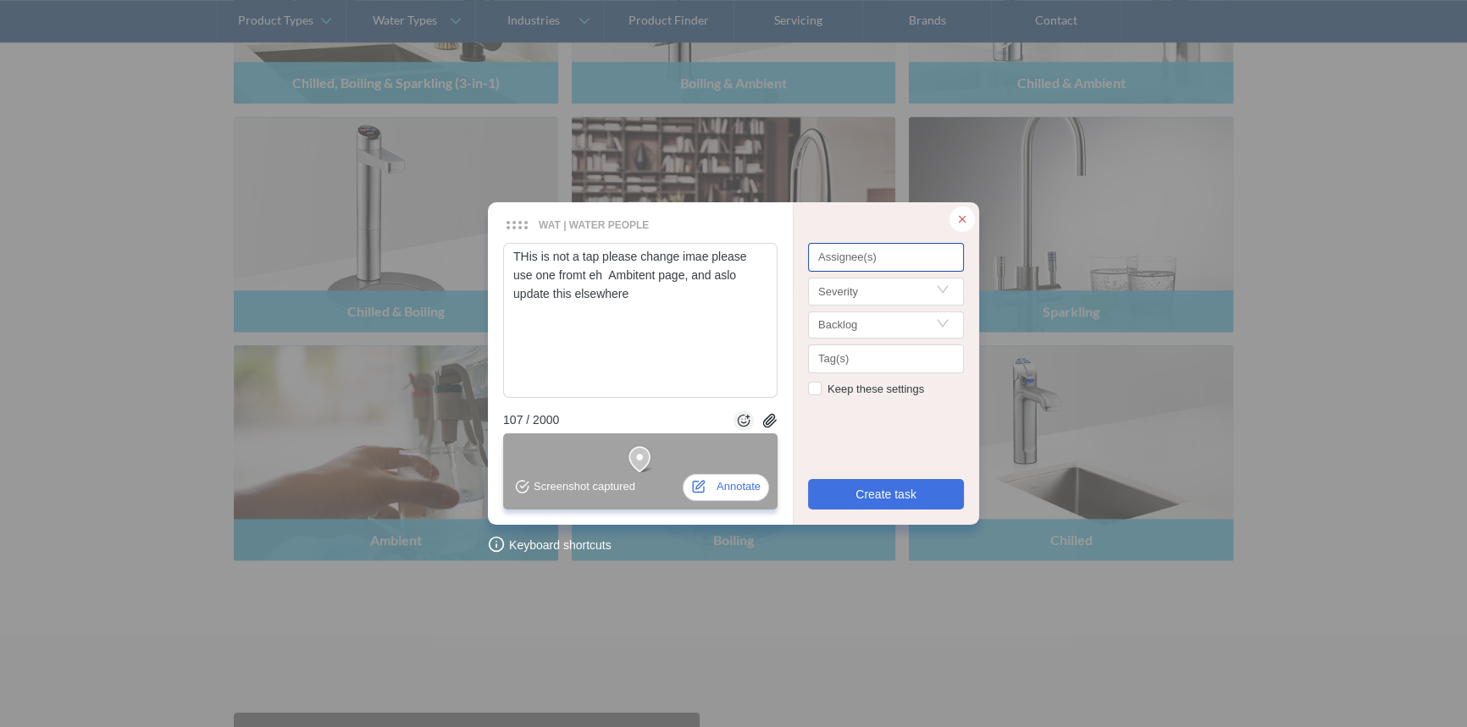
click at [848, 247] on div "Assignee(s)" at bounding box center [886, 257] width 156 height 29
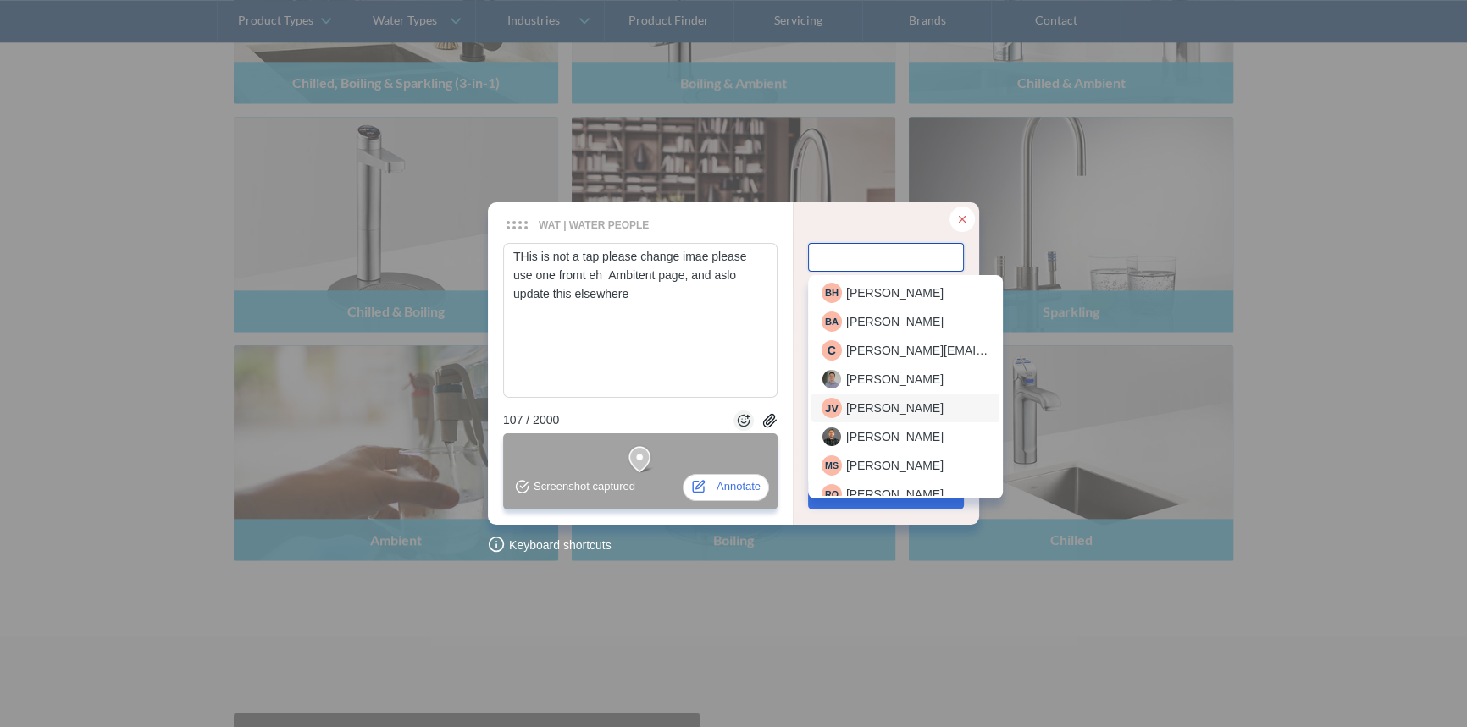
click at [881, 410] on span "Jodi Velasco" at bounding box center [894, 408] width 97 height 19
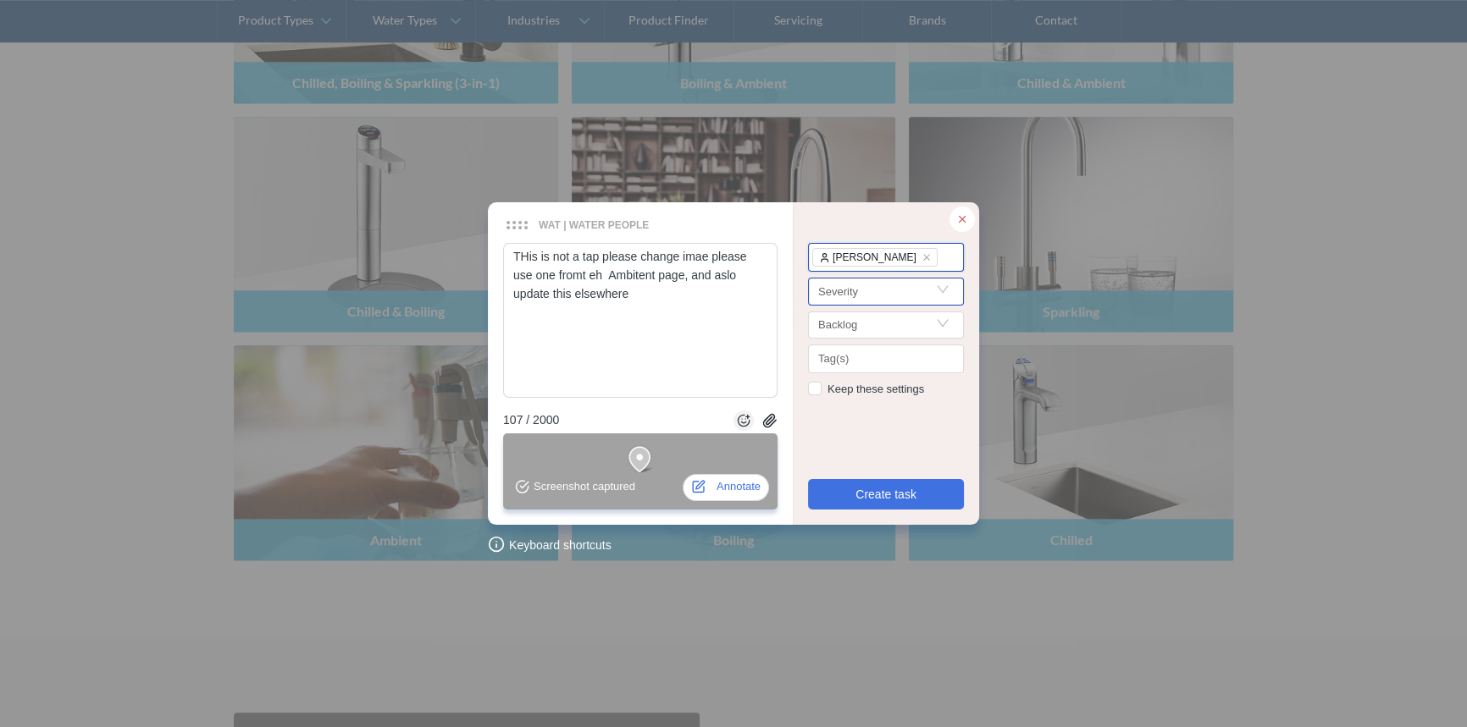
click at [827, 307] on div "Severity" at bounding box center [886, 295] width 156 height 34
click at [832, 293] on input "Search" at bounding box center [886, 291] width 136 height 25
click at [857, 377] on div "important" at bounding box center [885, 380] width 129 height 19
click at [854, 489] on button "Create task" at bounding box center [886, 494] width 156 height 30
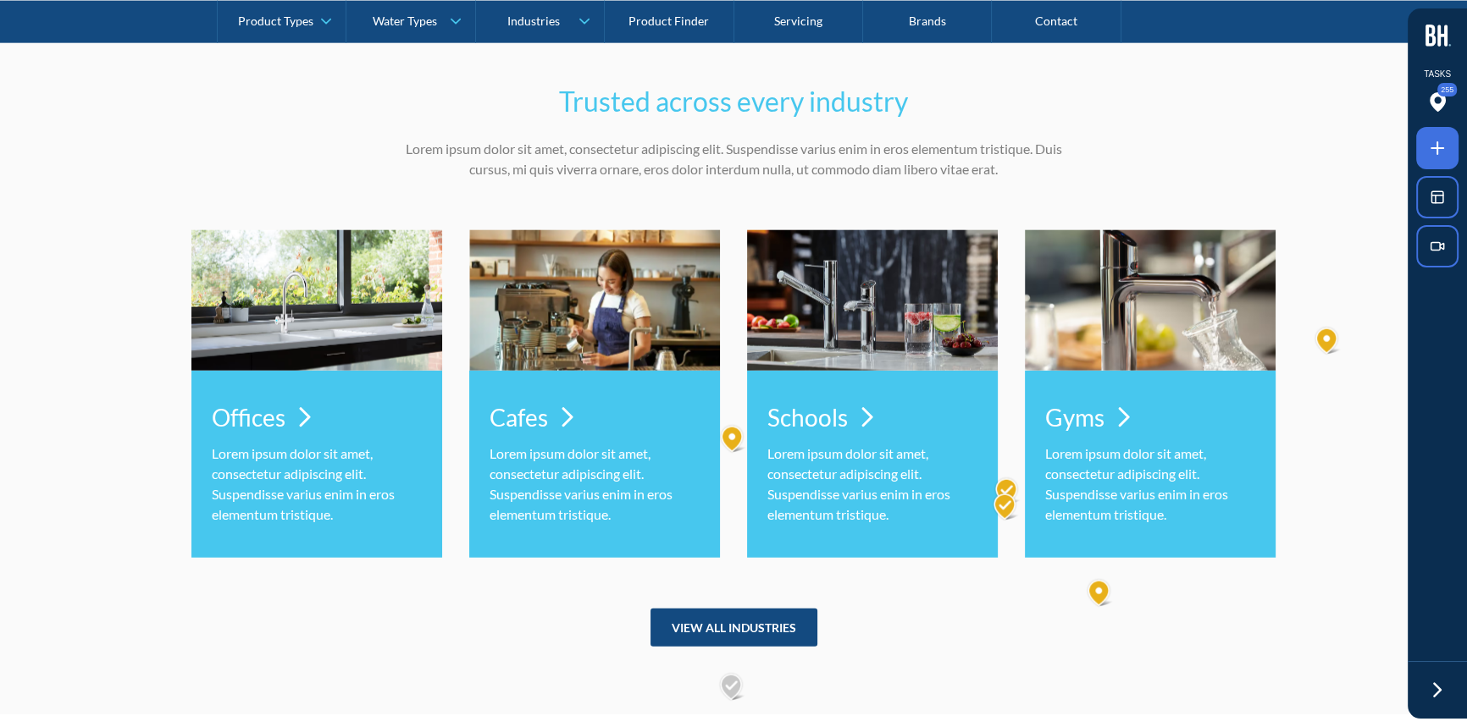
scroll to position [5238, 0]
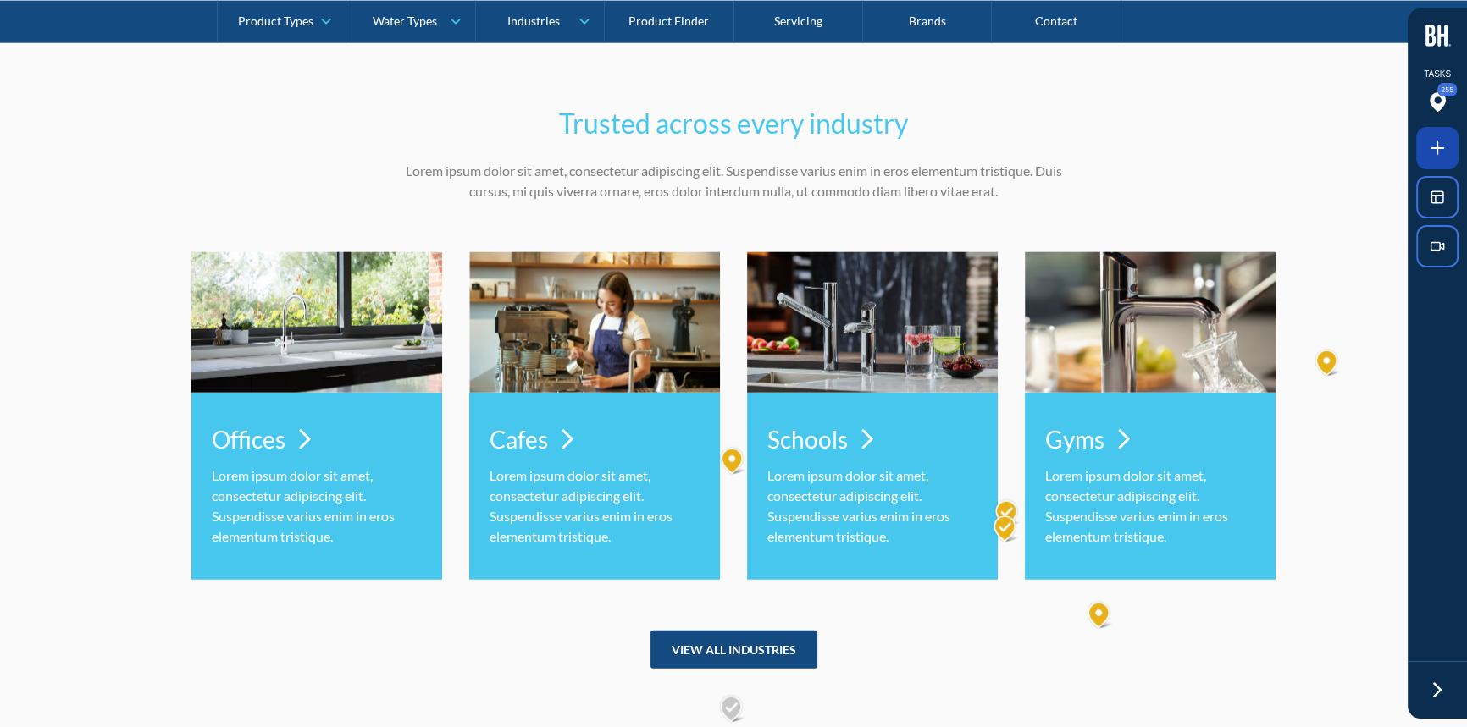
click at [1425, 149] on span at bounding box center [1437, 148] width 42 height 42
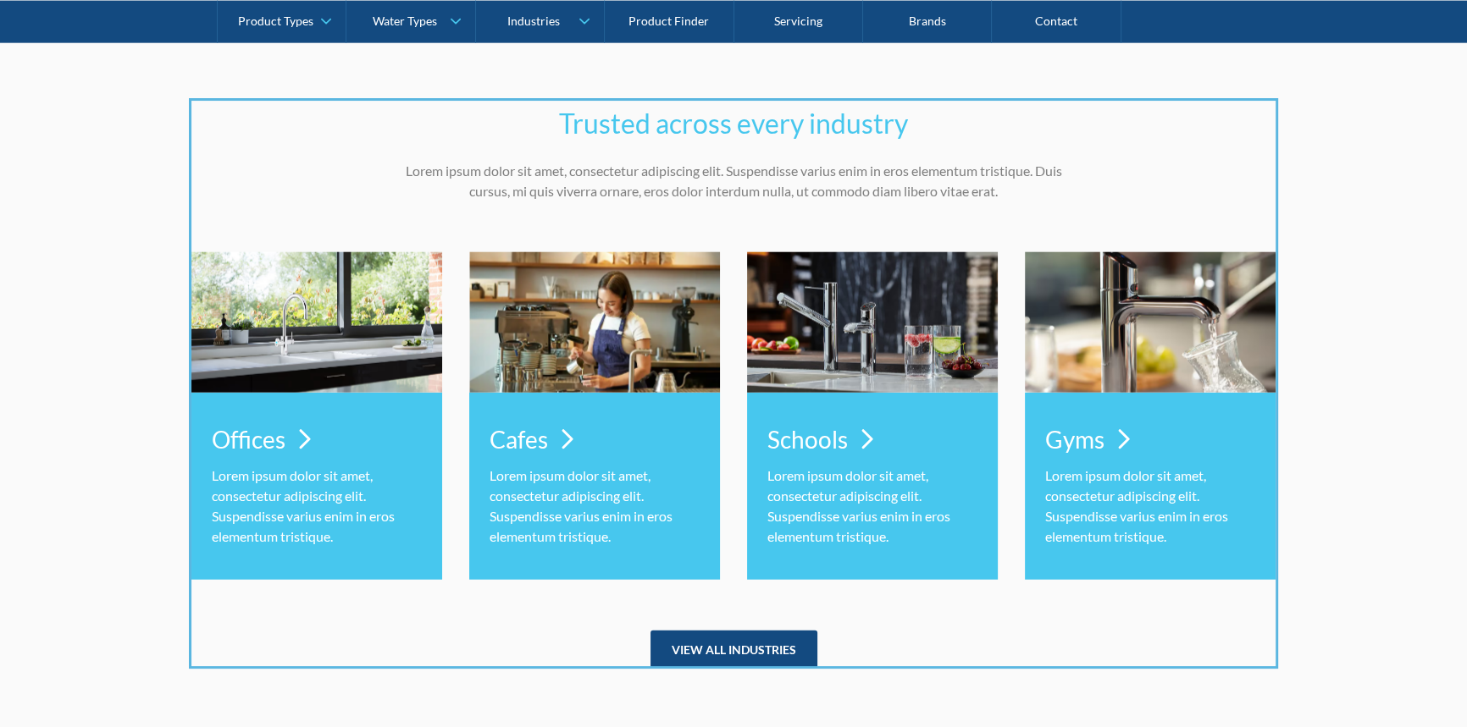
click at [908, 590] on div at bounding box center [733, 363] width 1467 height 727
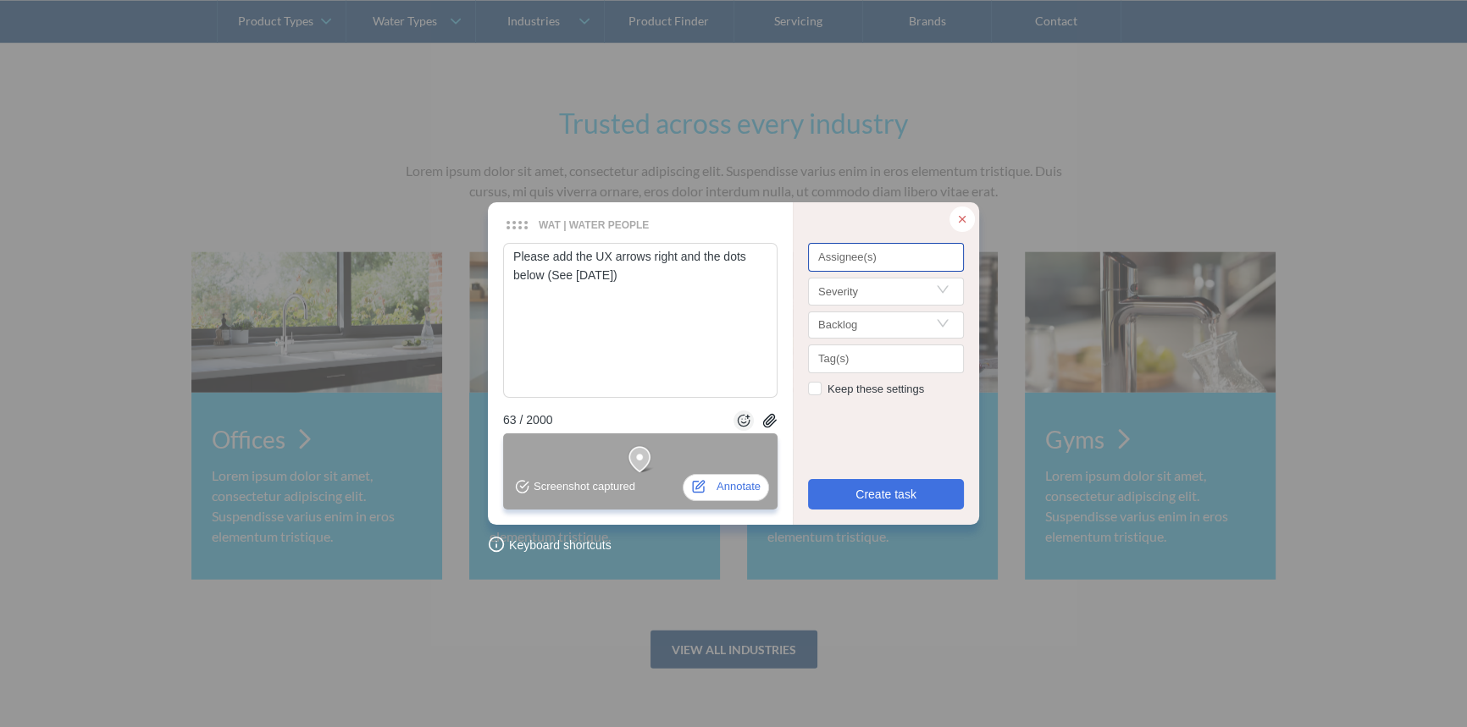
click at [854, 254] on div at bounding box center [885, 258] width 147 height 13
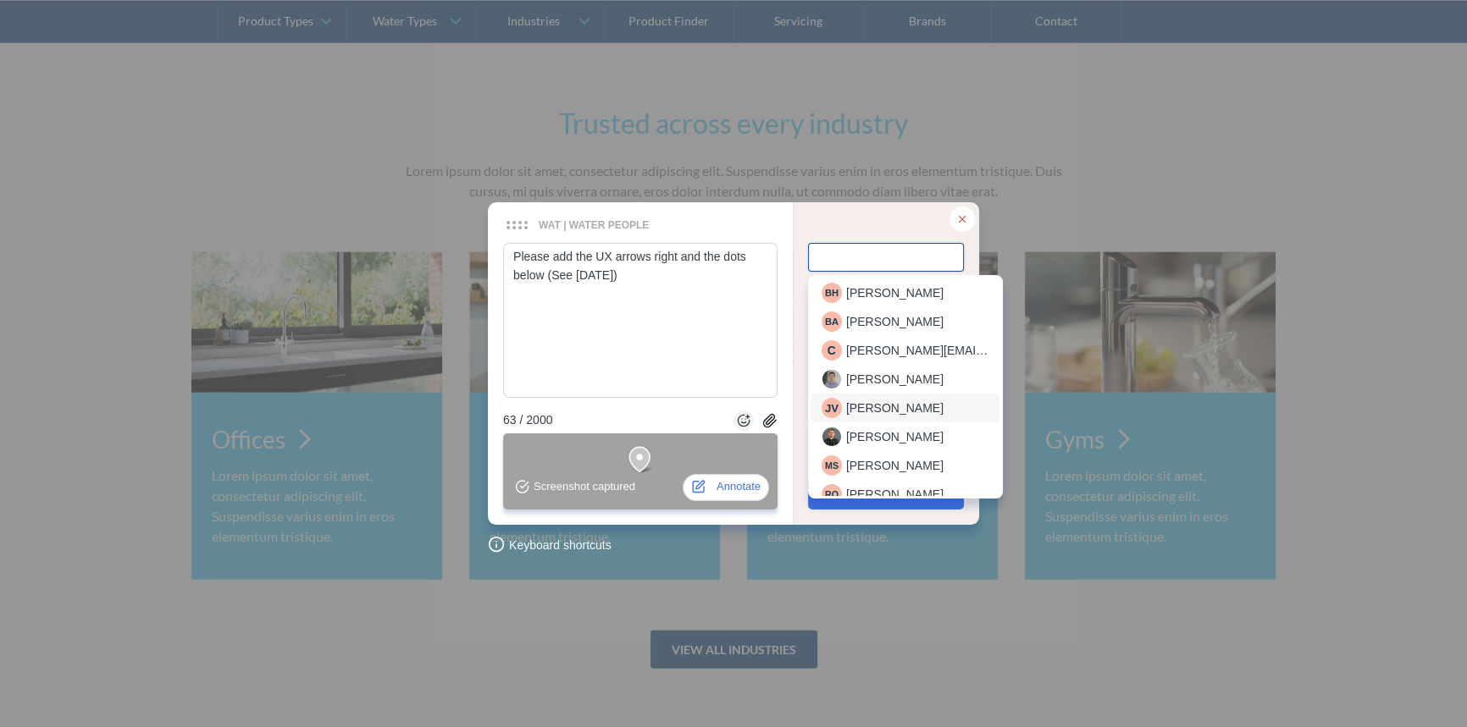
click at [862, 407] on span "Jodi Velasco" at bounding box center [894, 408] width 97 height 19
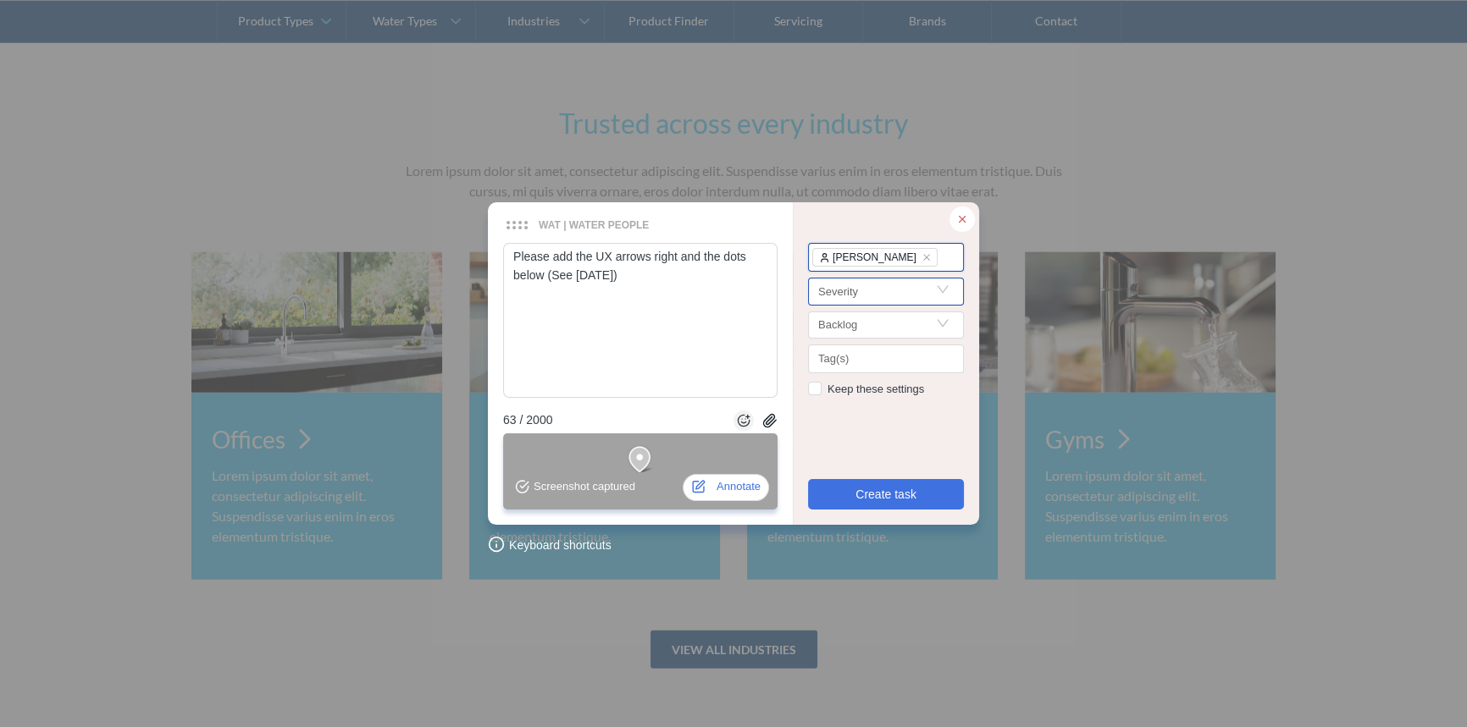
click at [833, 279] on input "Search" at bounding box center [886, 291] width 136 height 25
click at [839, 376] on div "important" at bounding box center [885, 380] width 129 height 19
click at [853, 491] on button "Create task" at bounding box center [886, 494] width 156 height 30
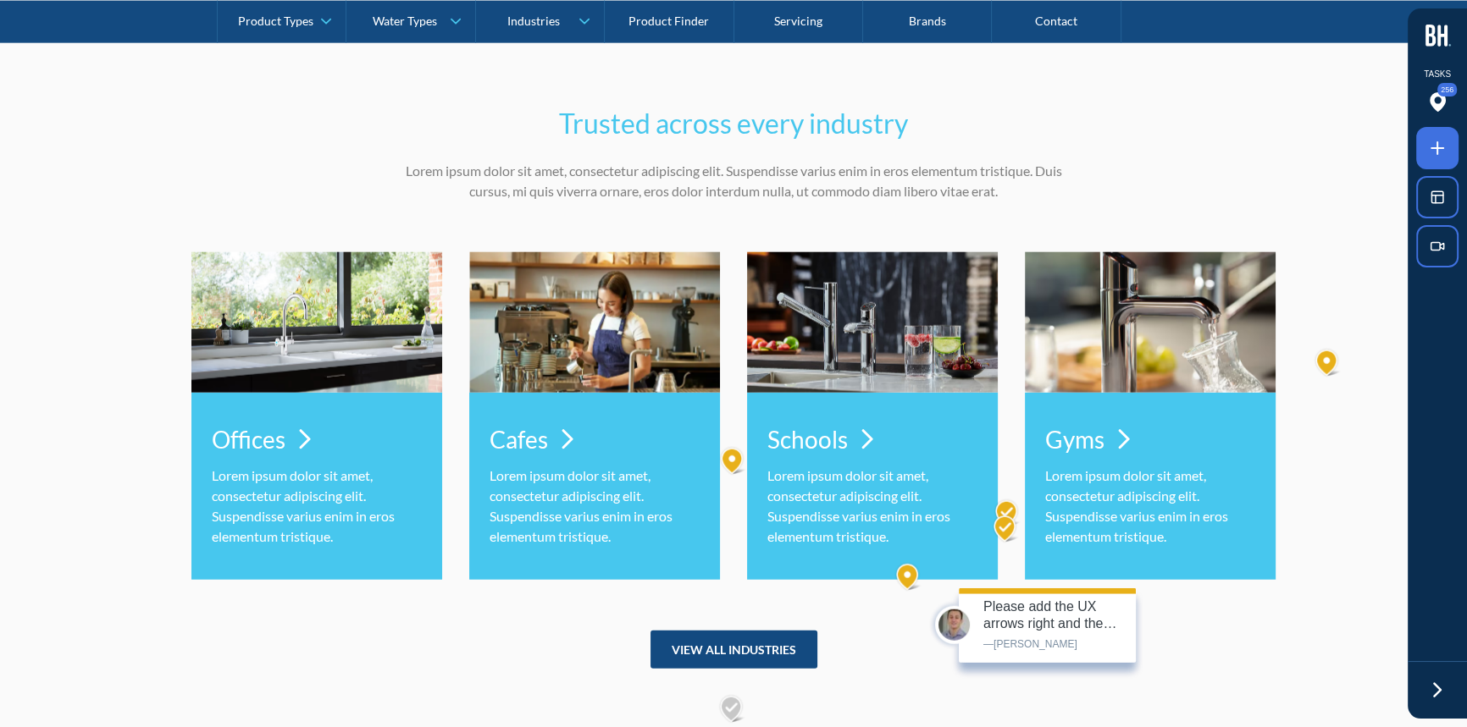
click at [903, 575] on img at bounding box center [908, 577] width 29 height 30
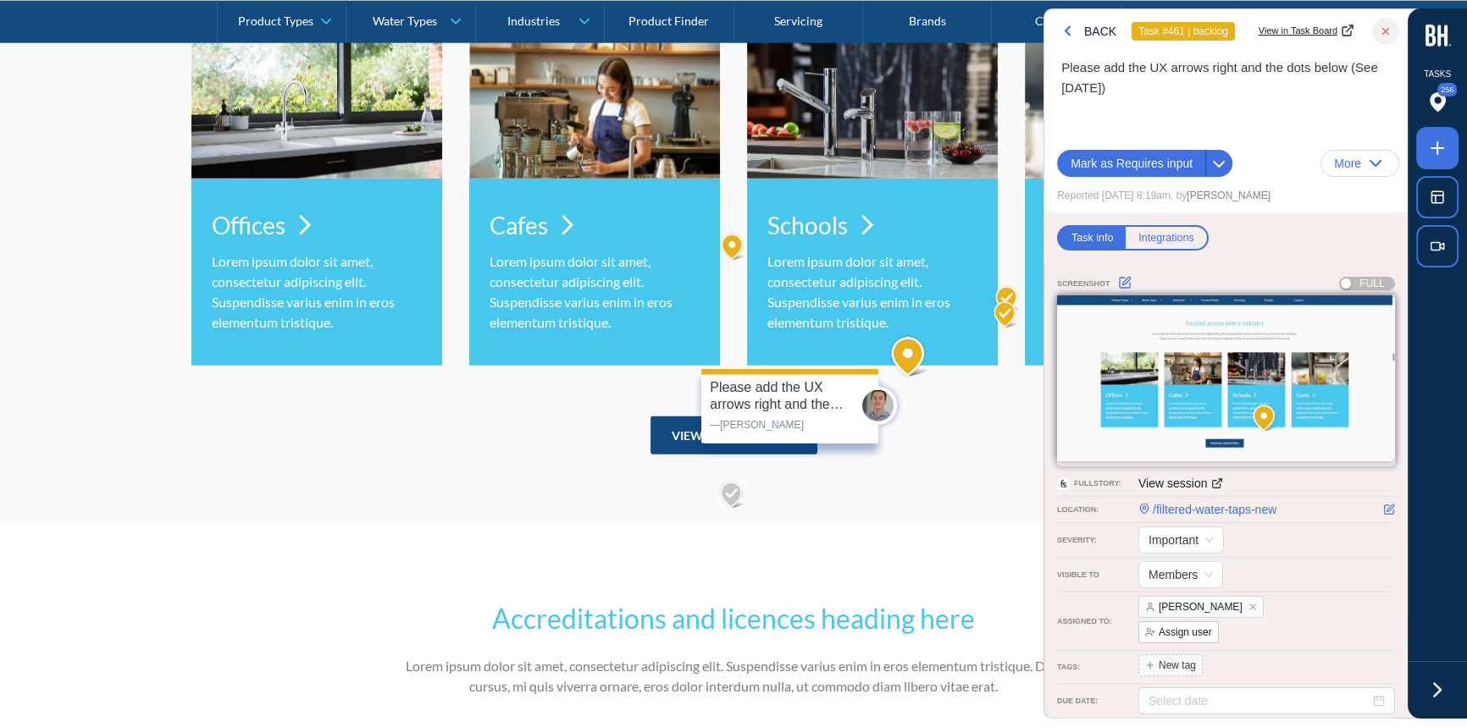
scroll to position [5454, 0]
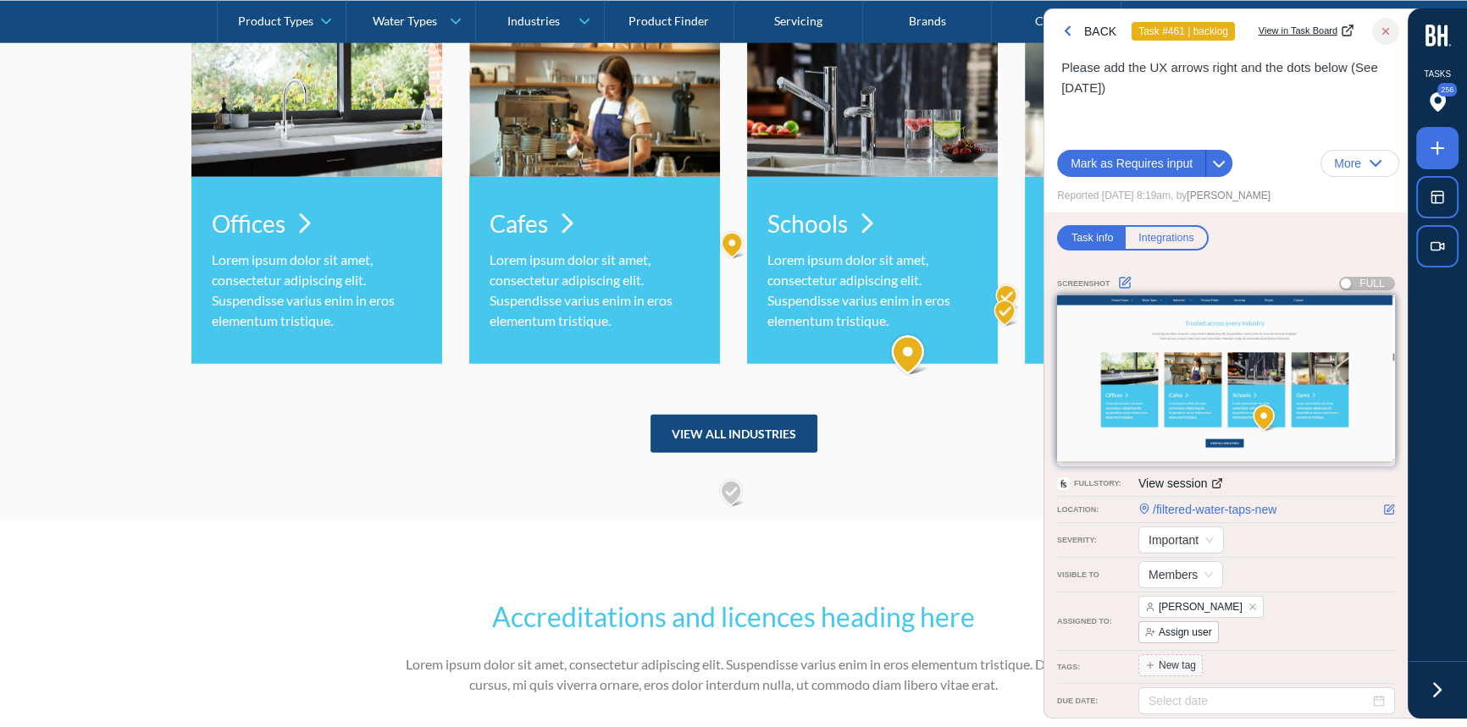
click at [1175, 600] on span "Jodi Velasco" at bounding box center [1201, 607] width 84 height 17
click at [1202, 603] on span "Jodi Velasco" at bounding box center [1201, 607] width 84 height 17
click at [1249, 605] on icon "close" at bounding box center [1252, 608] width 7 height 7
click at [1189, 602] on span "Assign user" at bounding box center [1178, 607] width 80 height 22
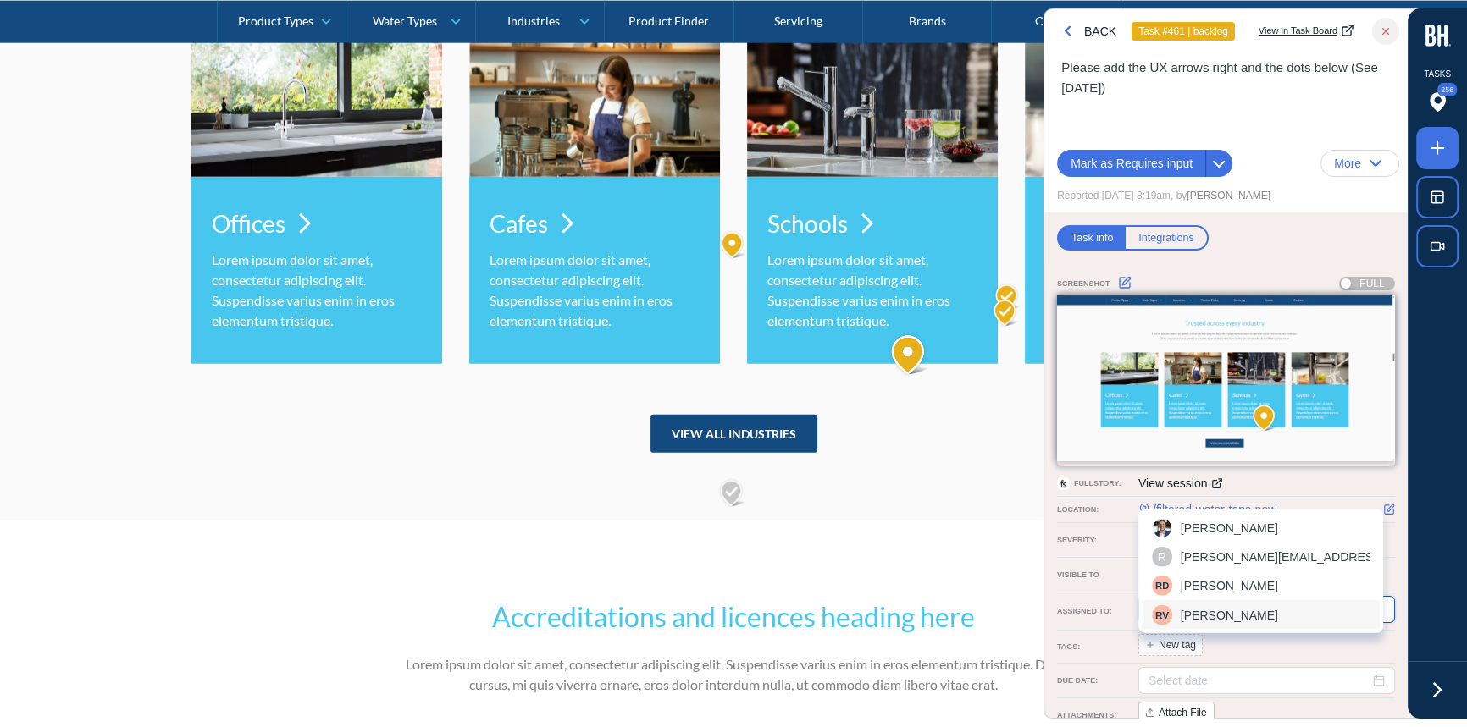
click at [1210, 606] on span "Ross Villarico" at bounding box center [1229, 615] width 97 height 19
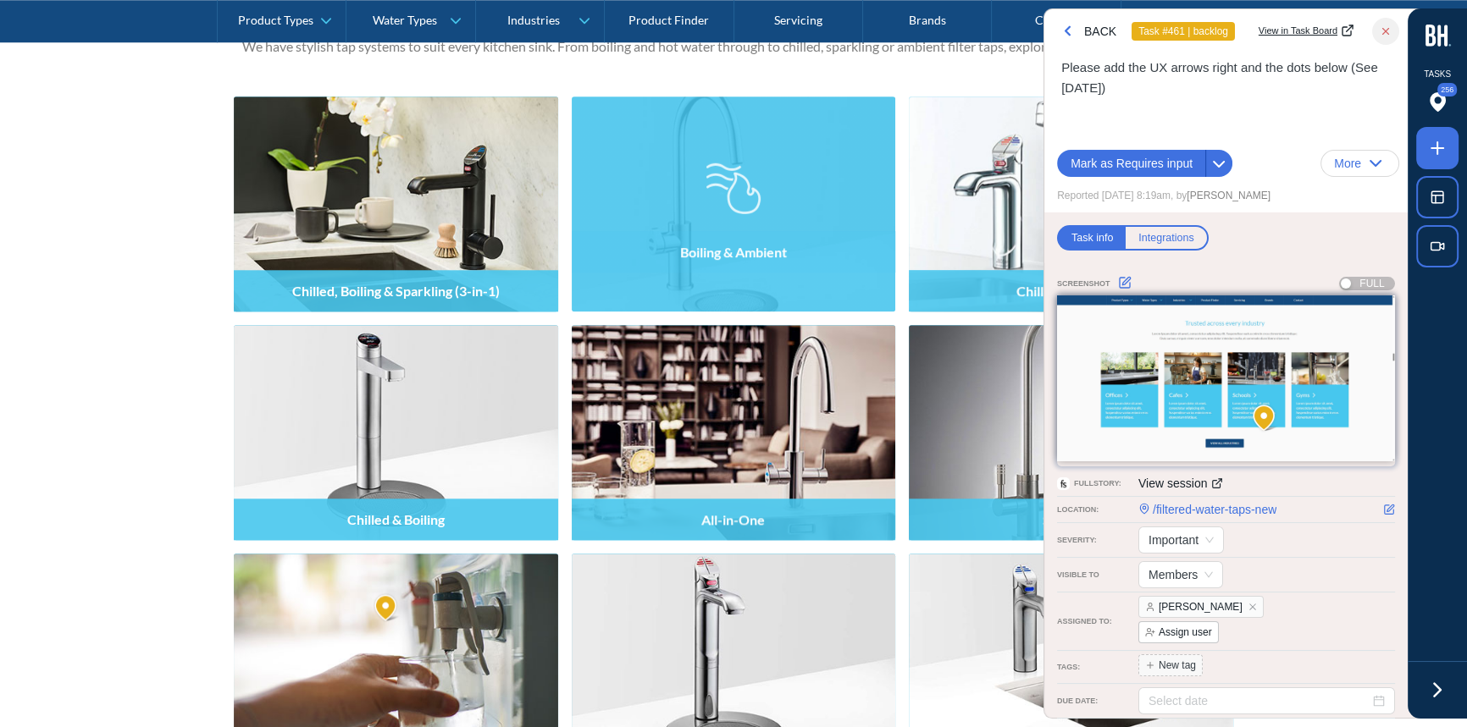
scroll to position [2452, 0]
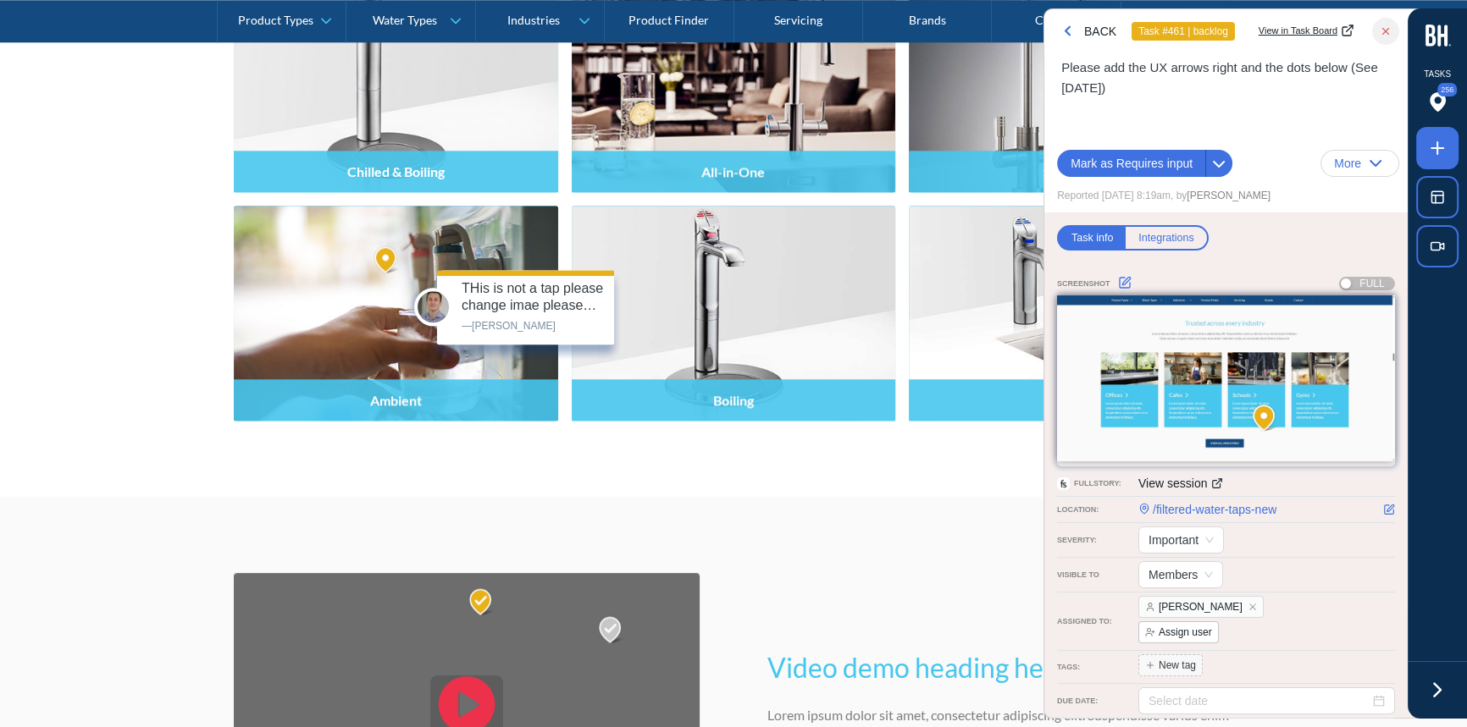
click at [381, 250] on img at bounding box center [387, 260] width 29 height 30
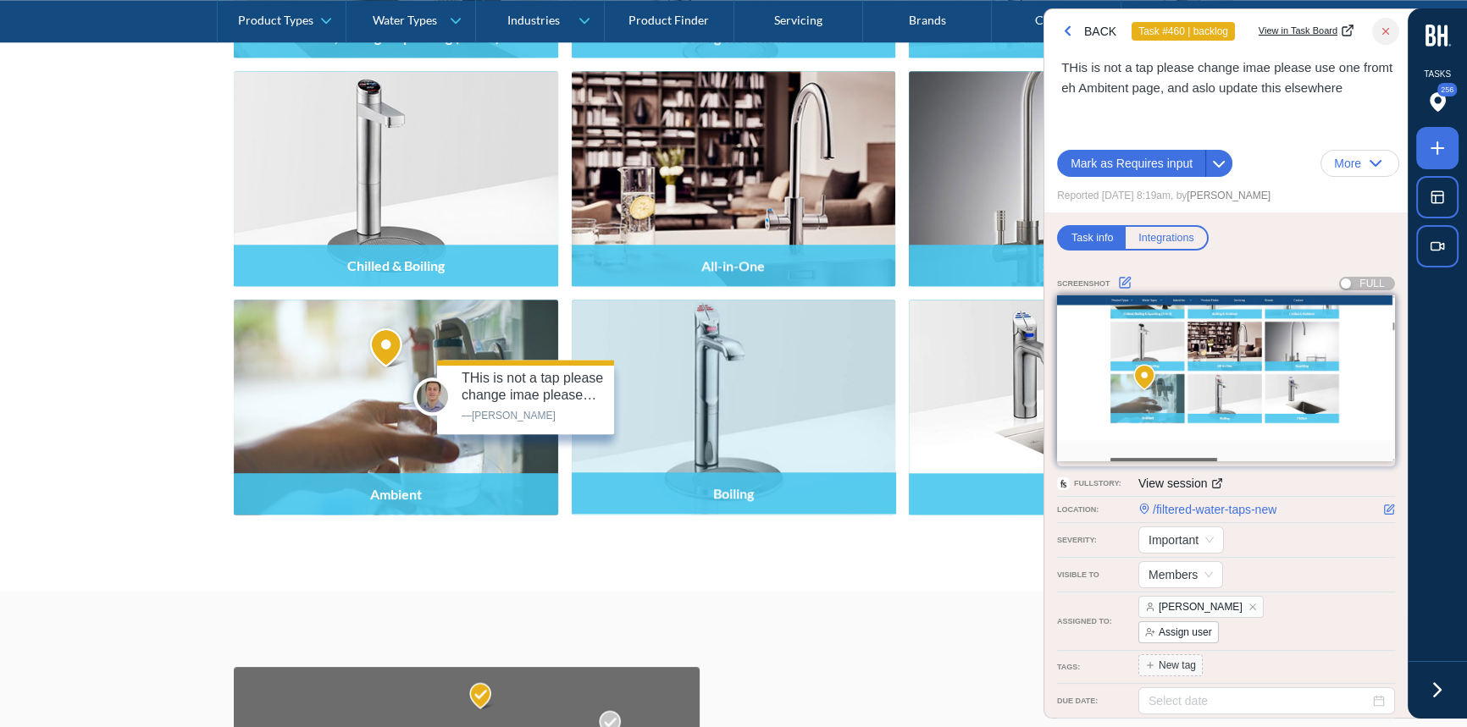
scroll to position [2350, 0]
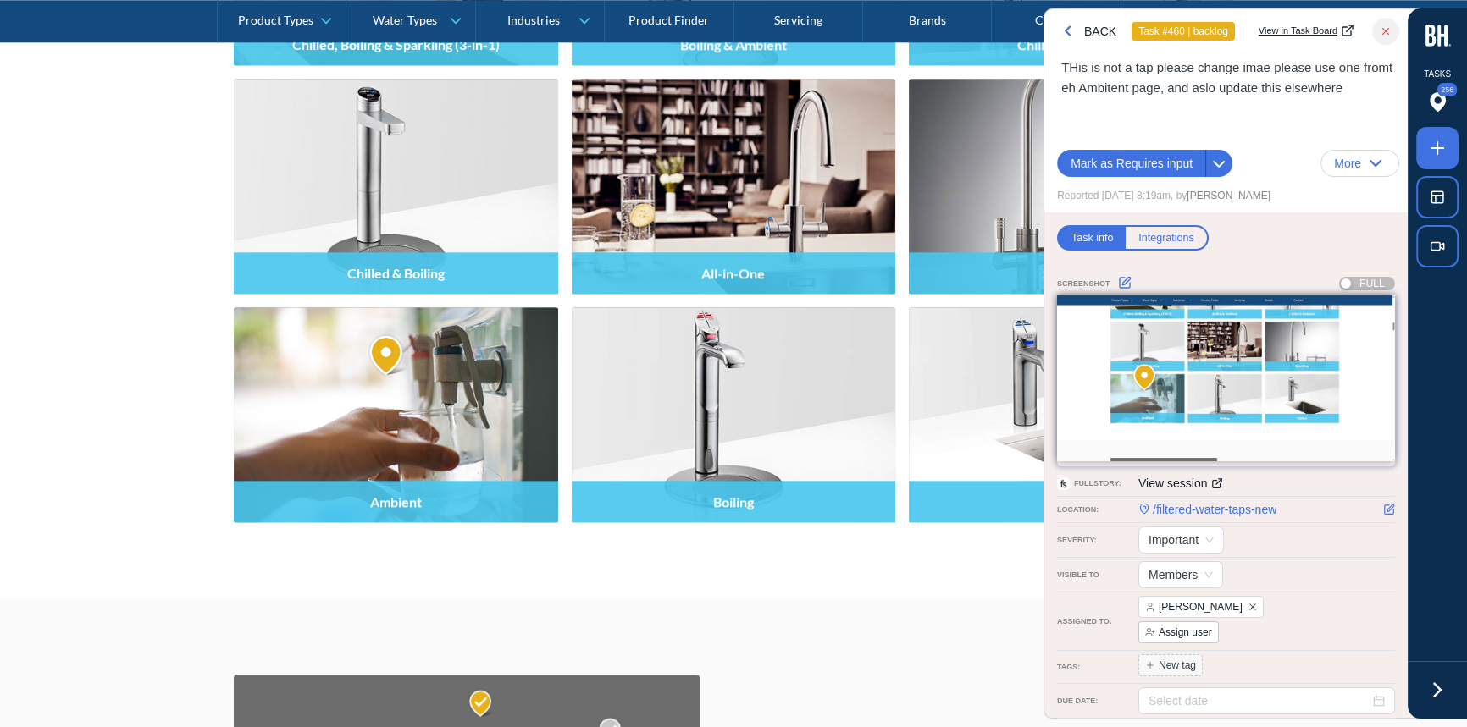
click at [1248, 603] on icon "close" at bounding box center [1252, 607] width 8 height 8
click at [1177, 605] on span "Assign user" at bounding box center [1178, 607] width 80 height 22
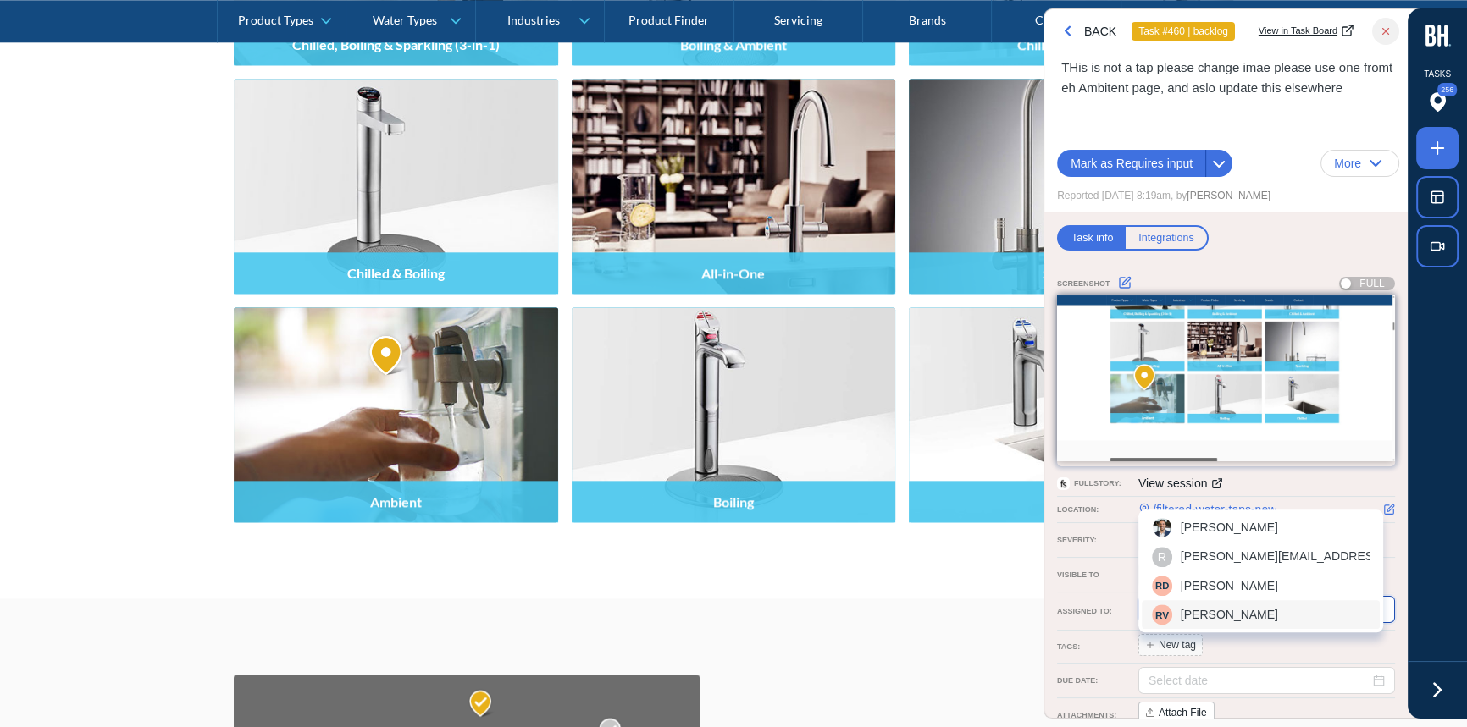
click at [1204, 606] on span "Ross Villarico" at bounding box center [1229, 615] width 97 height 19
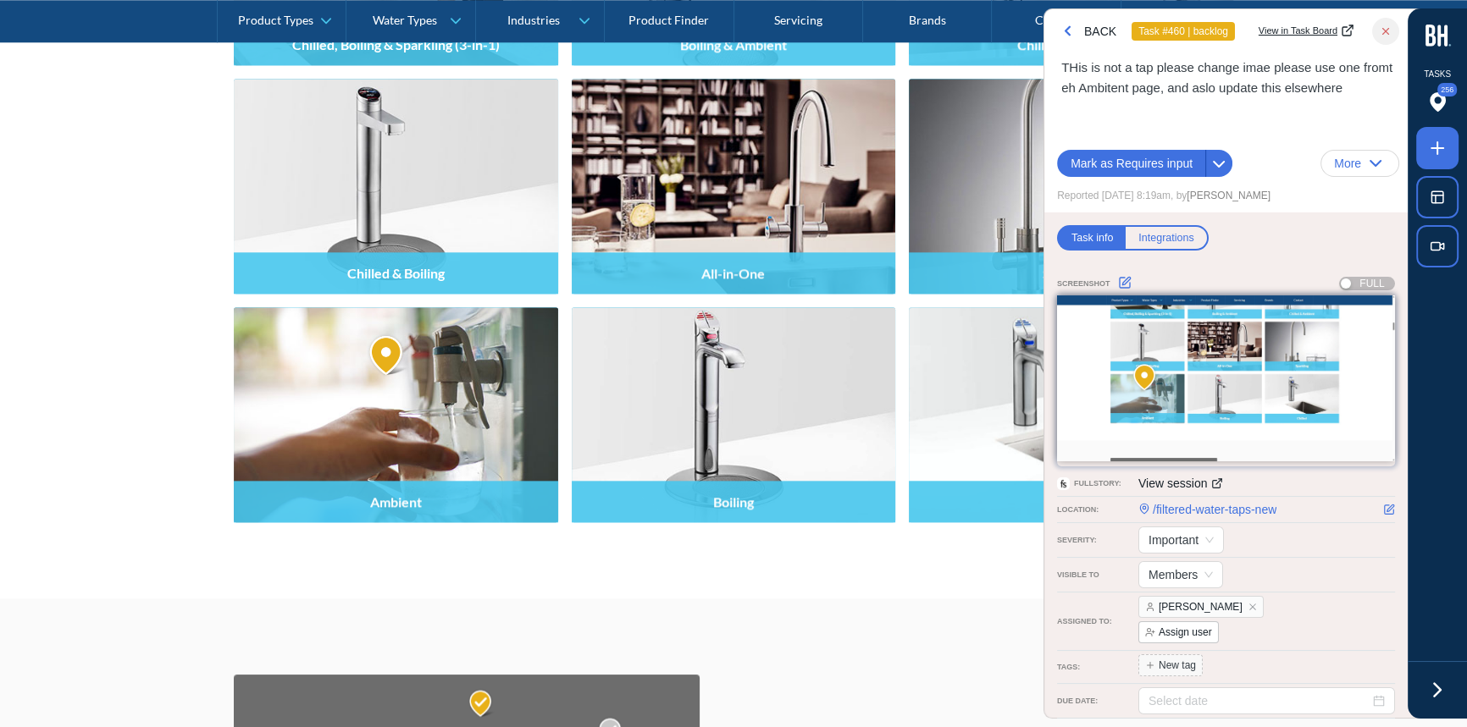
drag, startPoint x: 867, startPoint y: 582, endPoint x: 881, endPoint y: 571, distance: 17.5
click at [867, 582] on div "Our filtered water types We have stylish tap systems to suit every kitchen sink…" at bounding box center [733, 126] width 1467 height 947
click at [1380, 33] on icon "button" at bounding box center [1386, 31] width 12 height 12
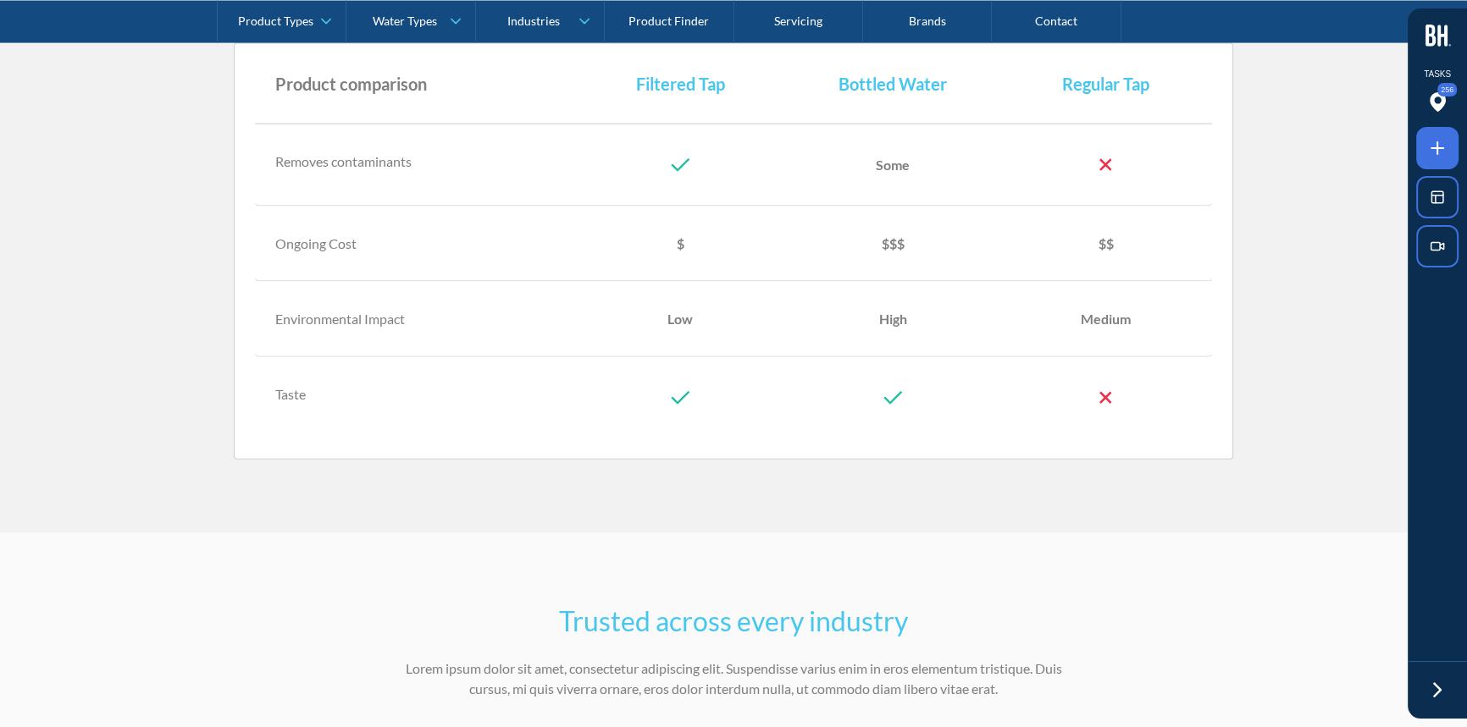
scroll to position [4796, 0]
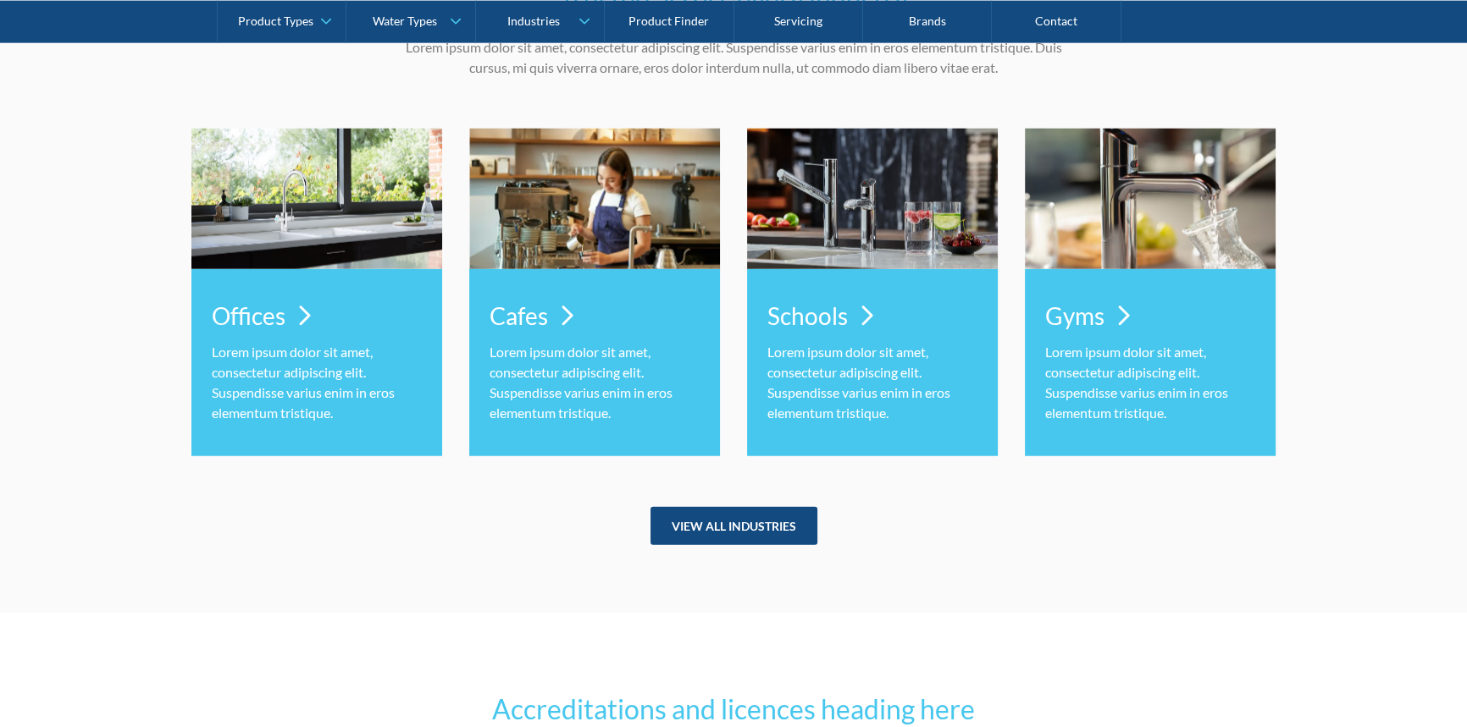
scroll to position [5335, 0]
